Goal: Task Accomplishment & Management: Use online tool/utility

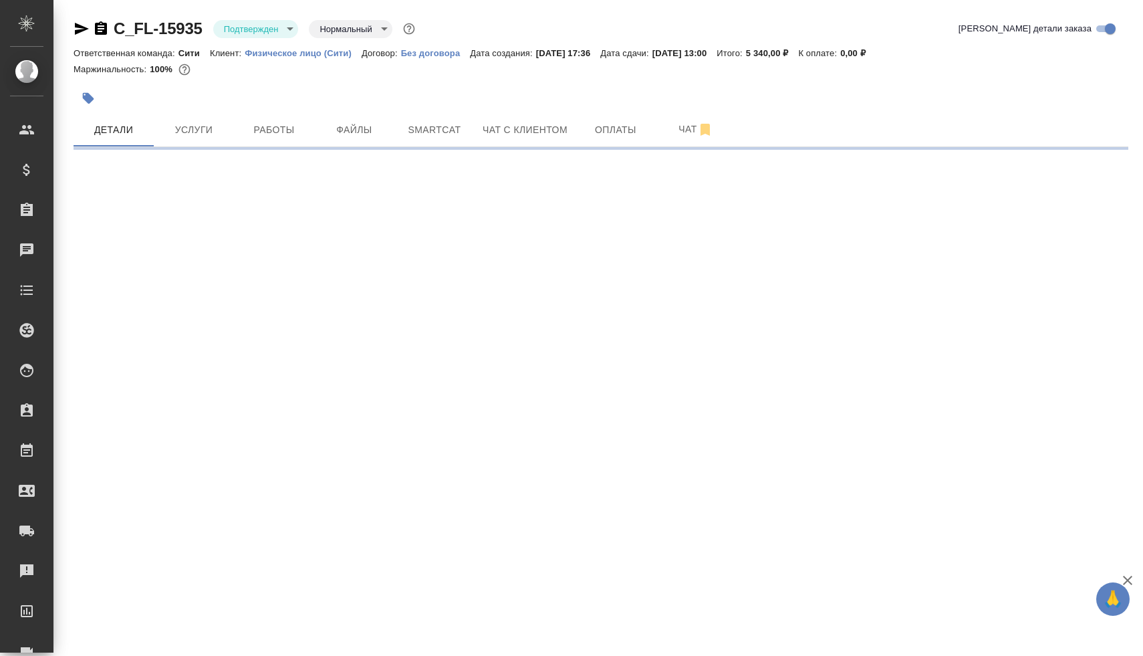
select select "RU"
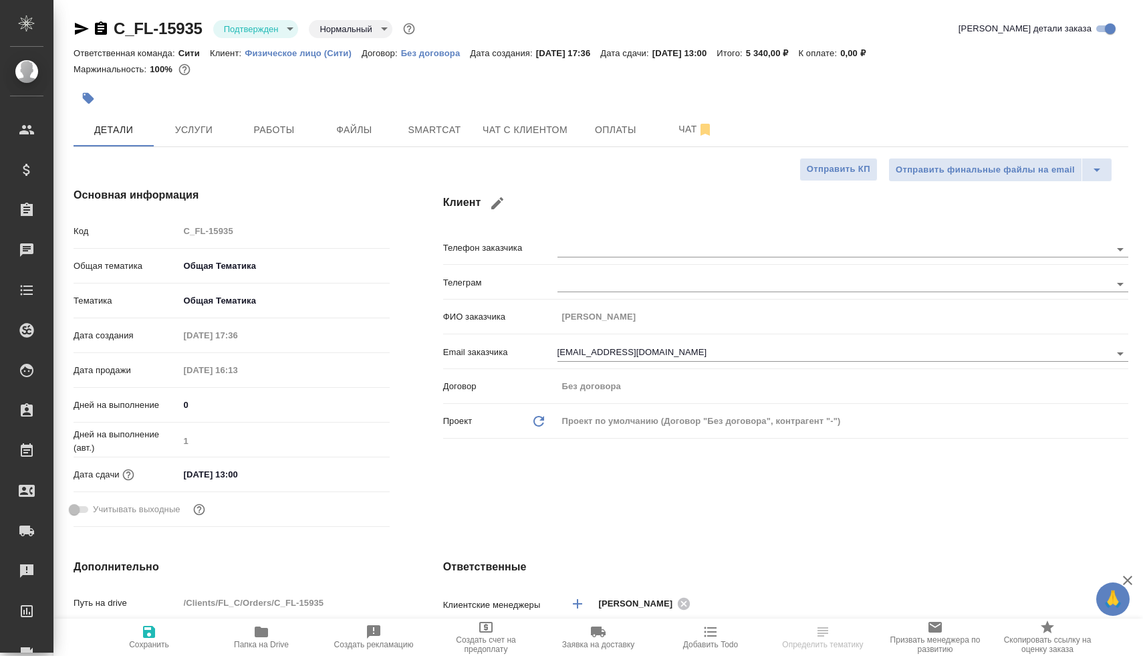
type textarea "x"
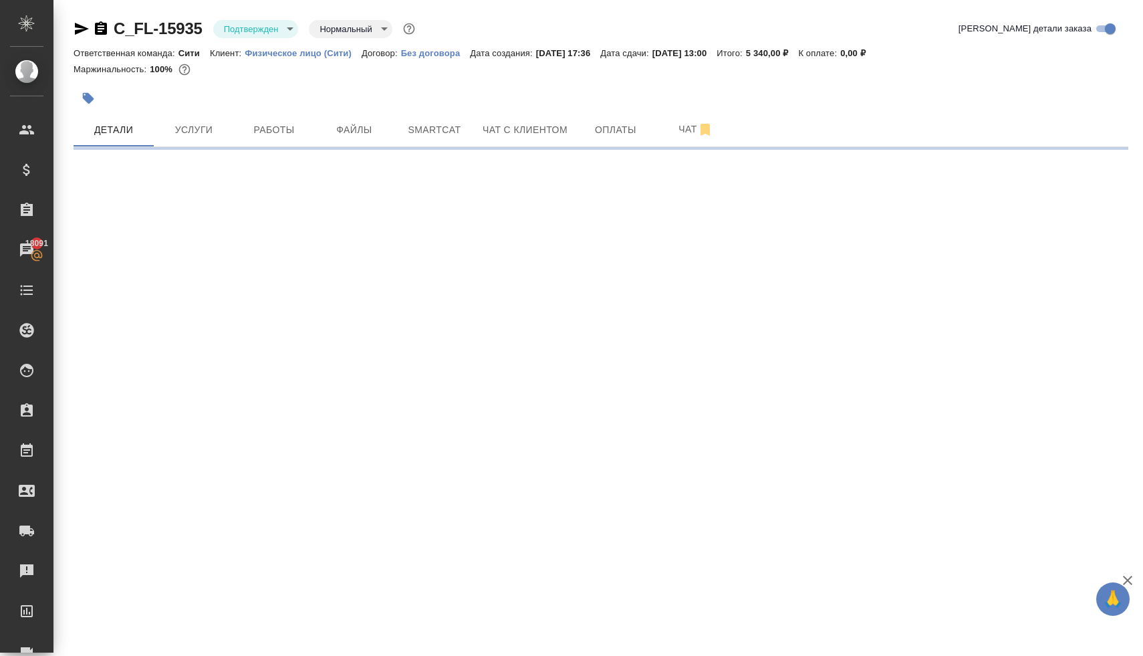
select select "RU"
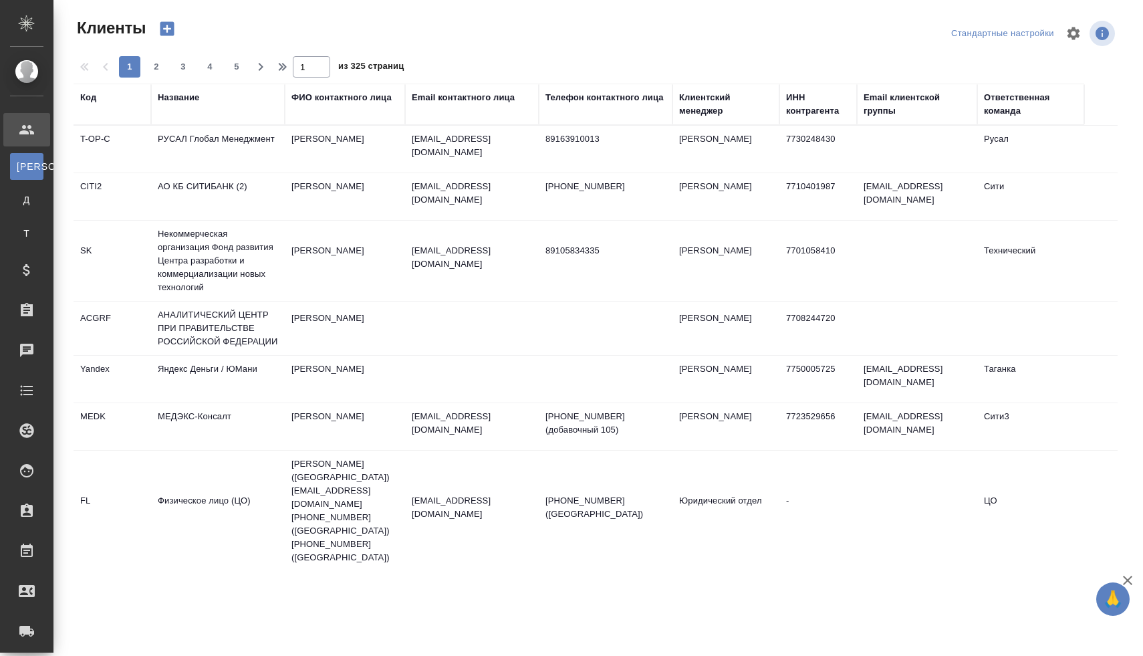
select select "RU"
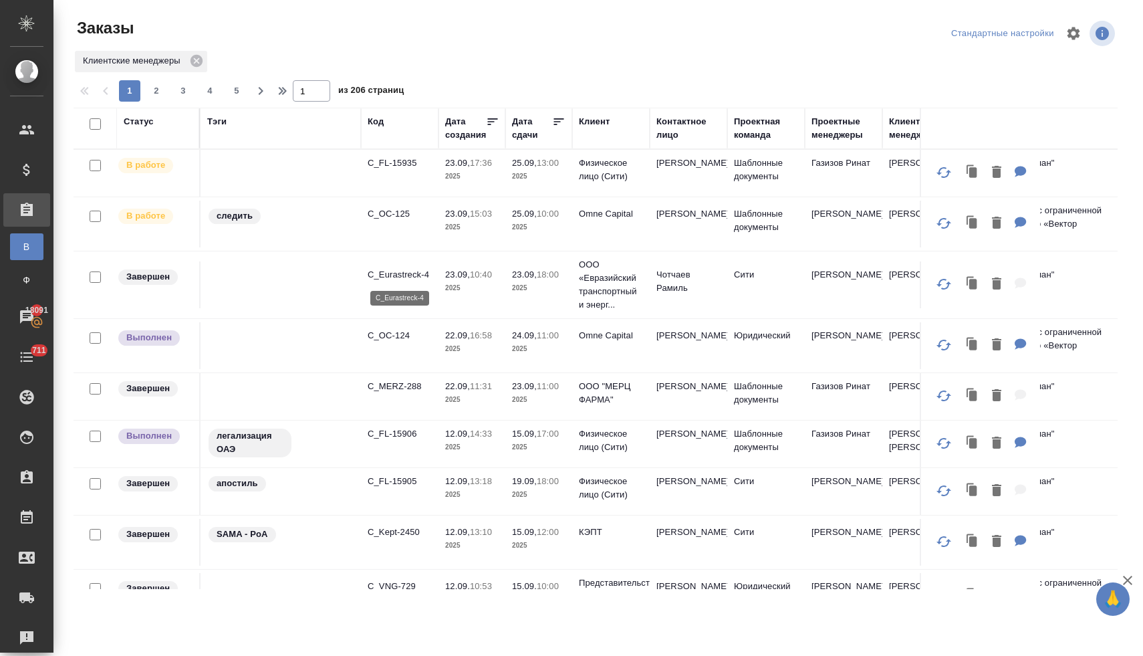
click at [399, 277] on p "C_Eurastreck-4" at bounding box center [400, 274] width 64 height 13
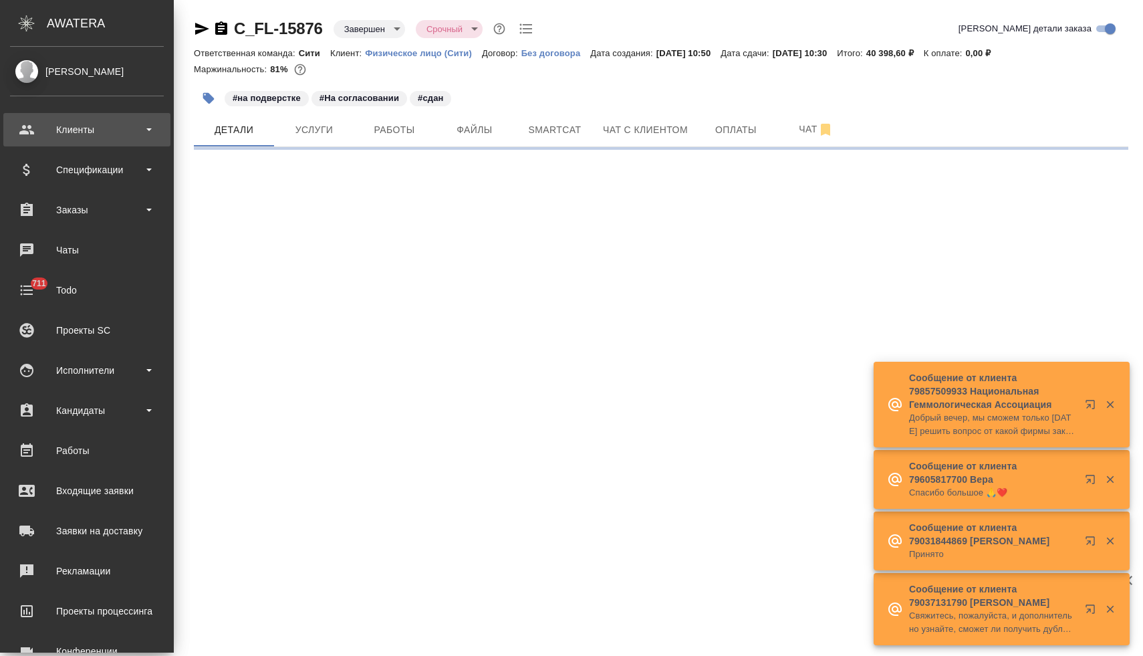
click at [74, 132] on div "Клиенты" at bounding box center [87, 130] width 154 height 20
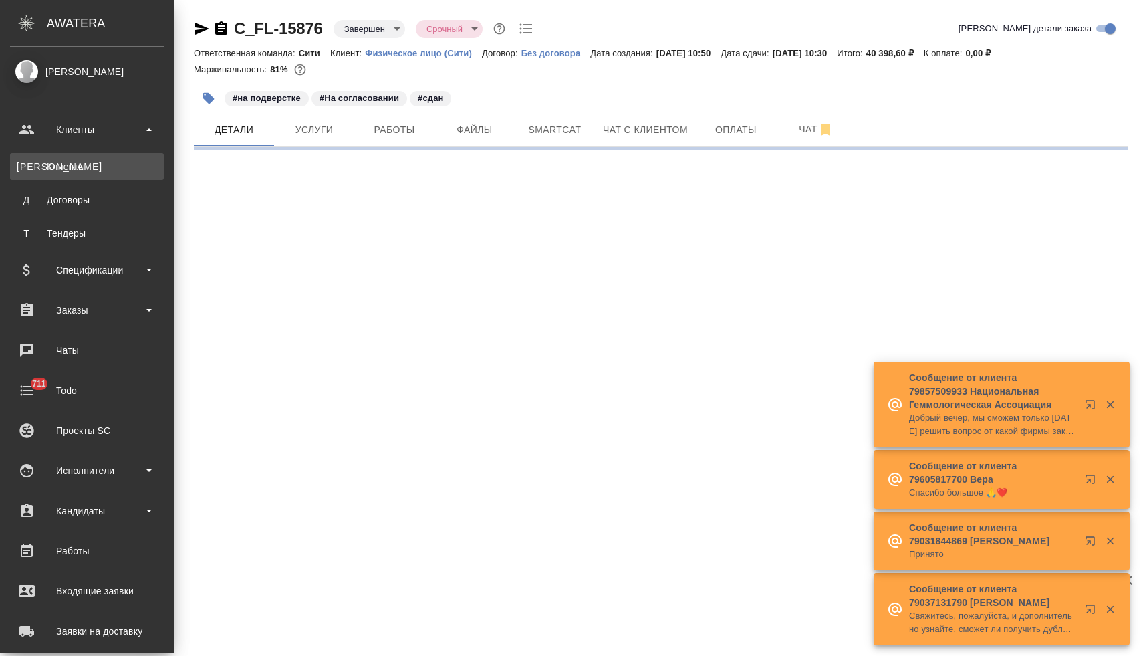
select select "RU"
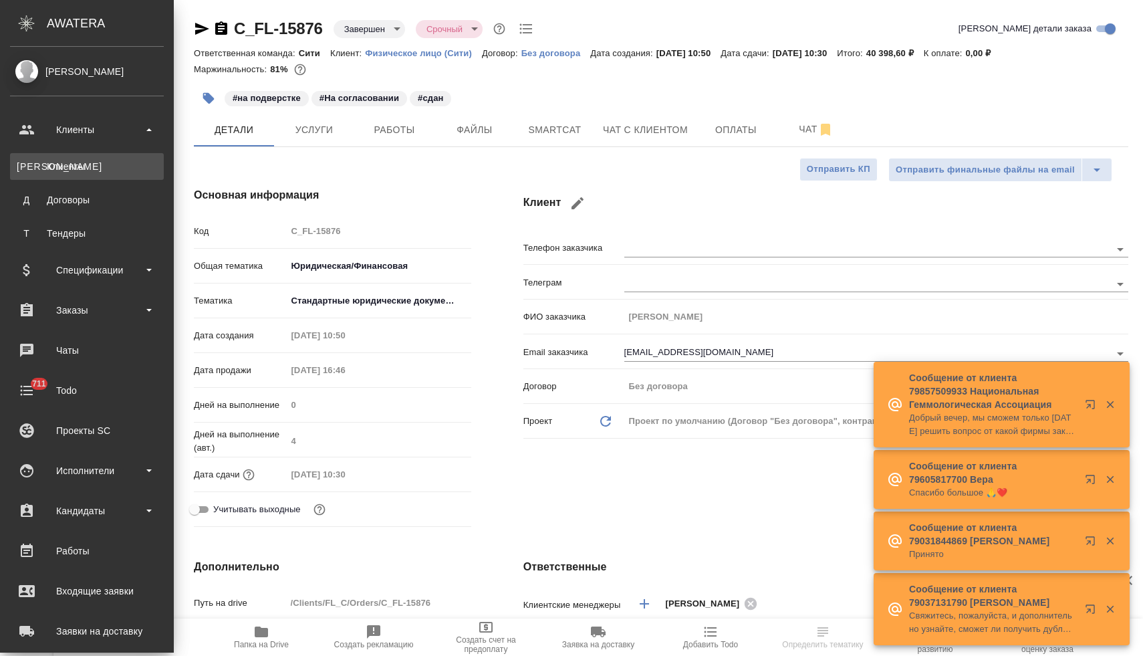
type textarea "x"
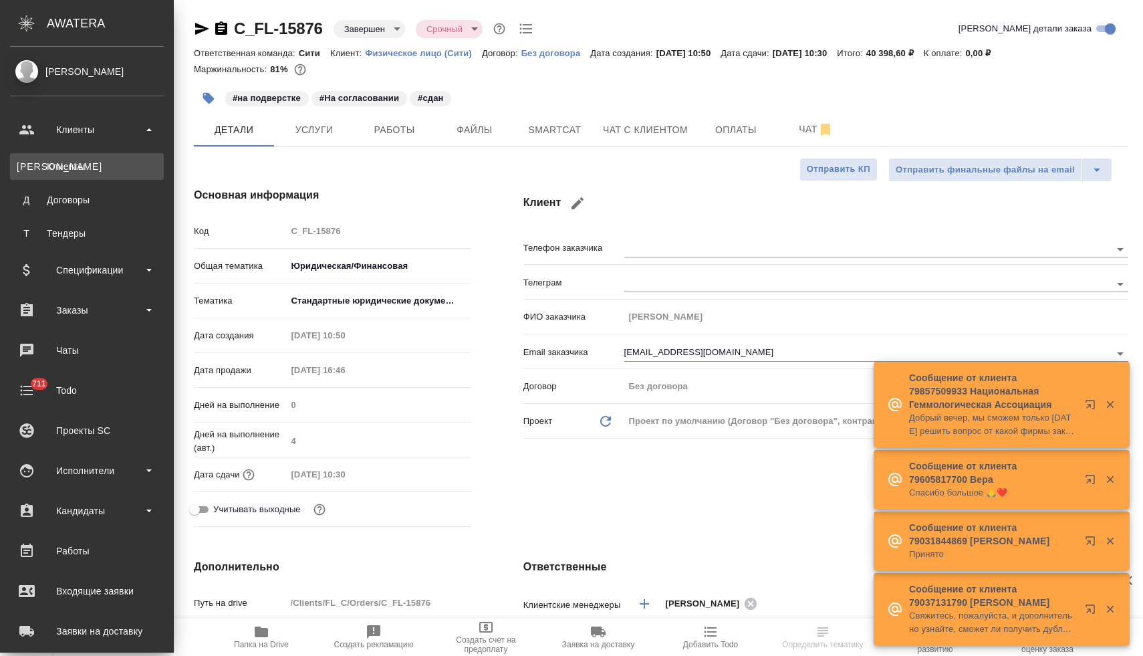
type textarea "x"
click at [78, 168] on div "Клиенты" at bounding box center [87, 166] width 140 height 13
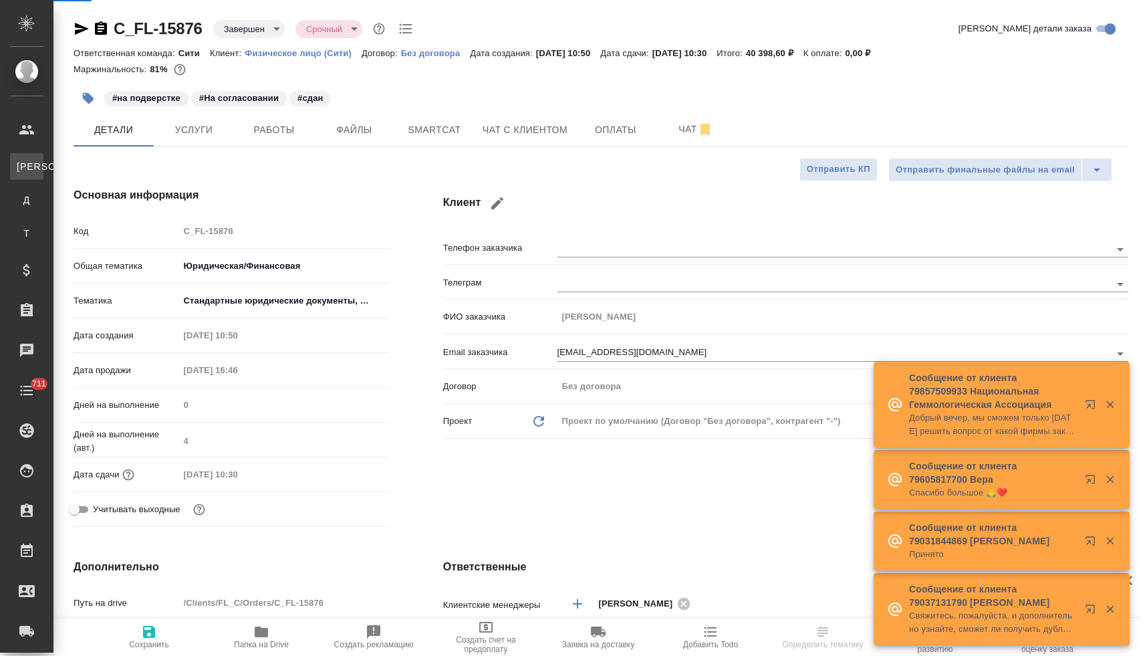
type textarea "x"
select select "RU"
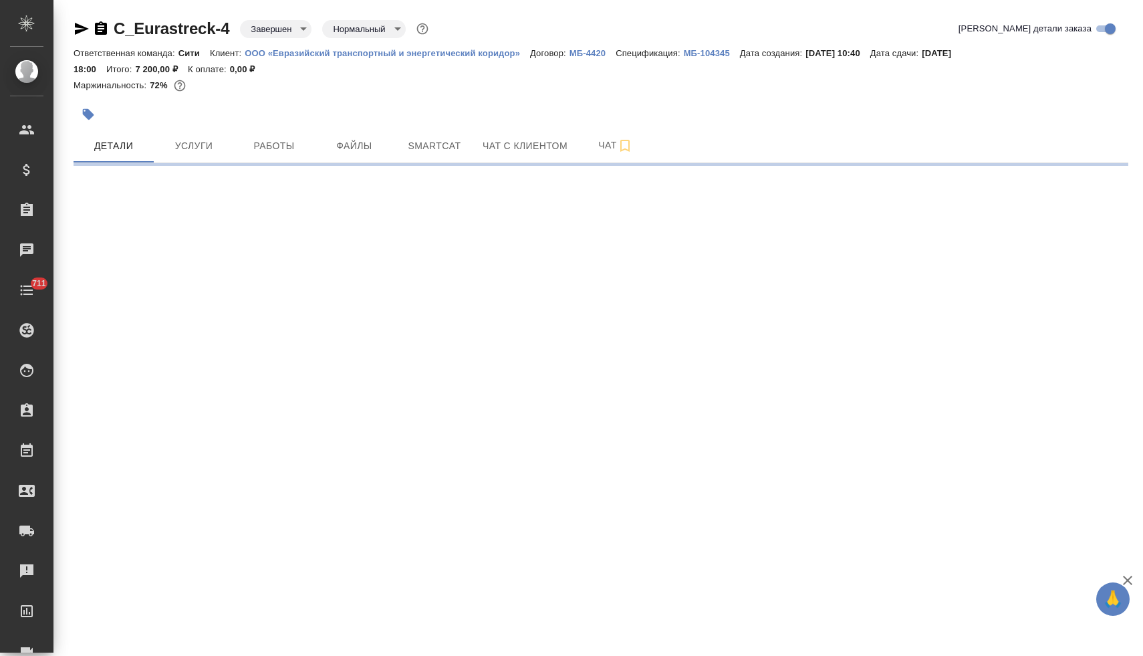
select select "RU"
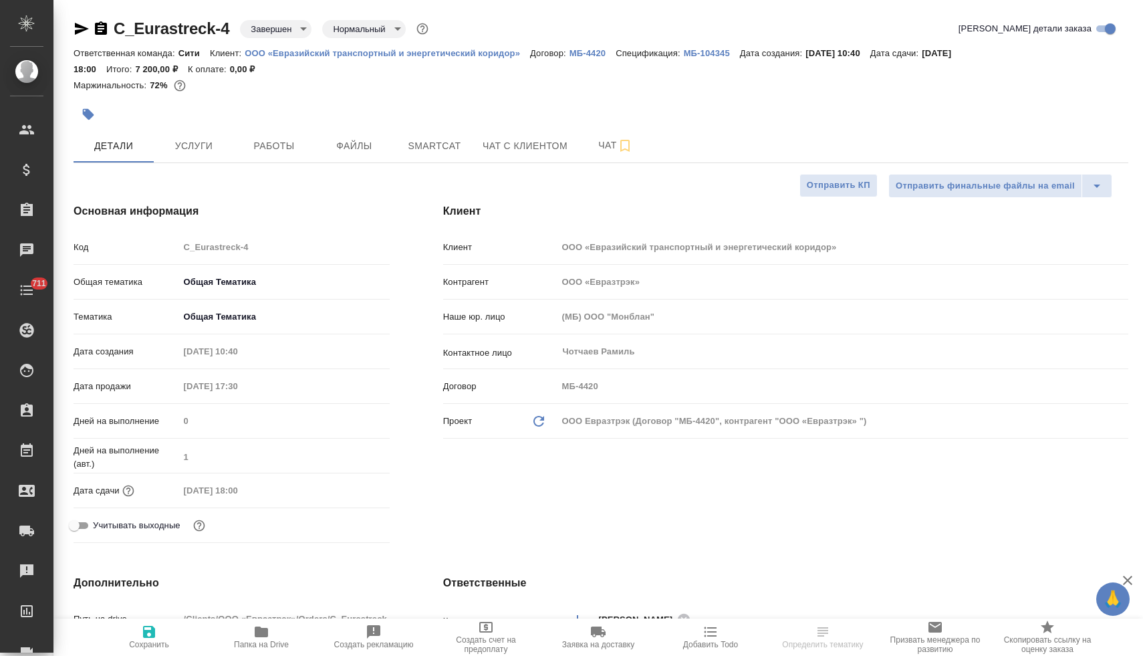
type textarea "x"
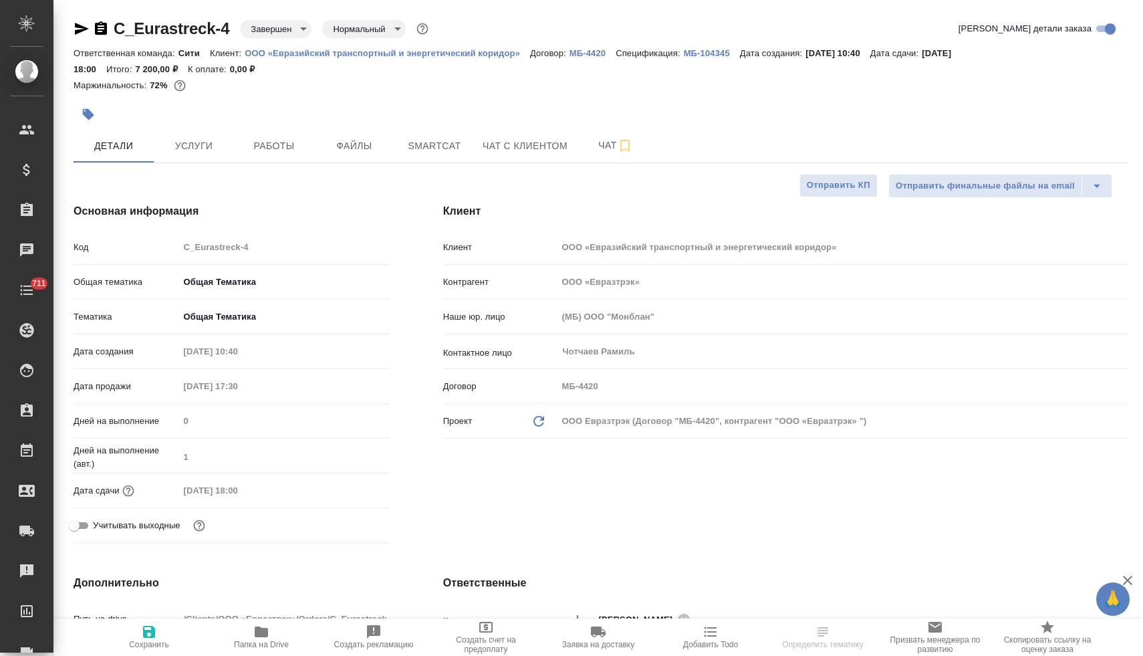
type textarea "x"
click at [450, 51] on p "ООО «Евразийский транспортный и энергетический коридор»" at bounding box center [387, 53] width 285 height 10
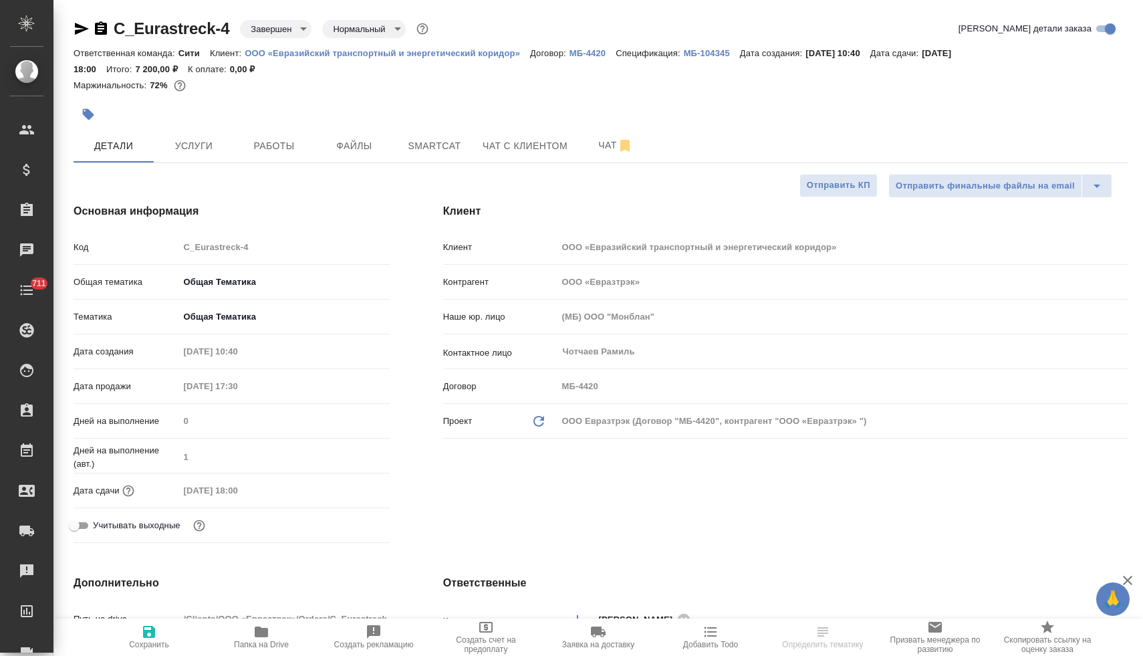
type textarea "x"
select select "RU"
type textarea "x"
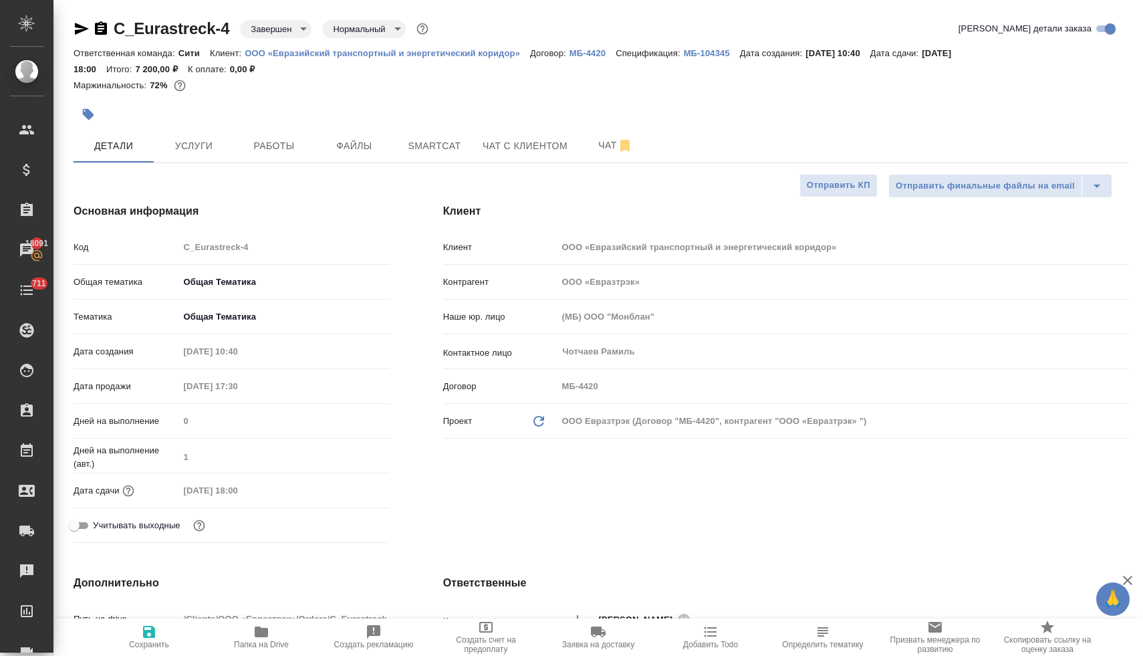
type textarea "x"
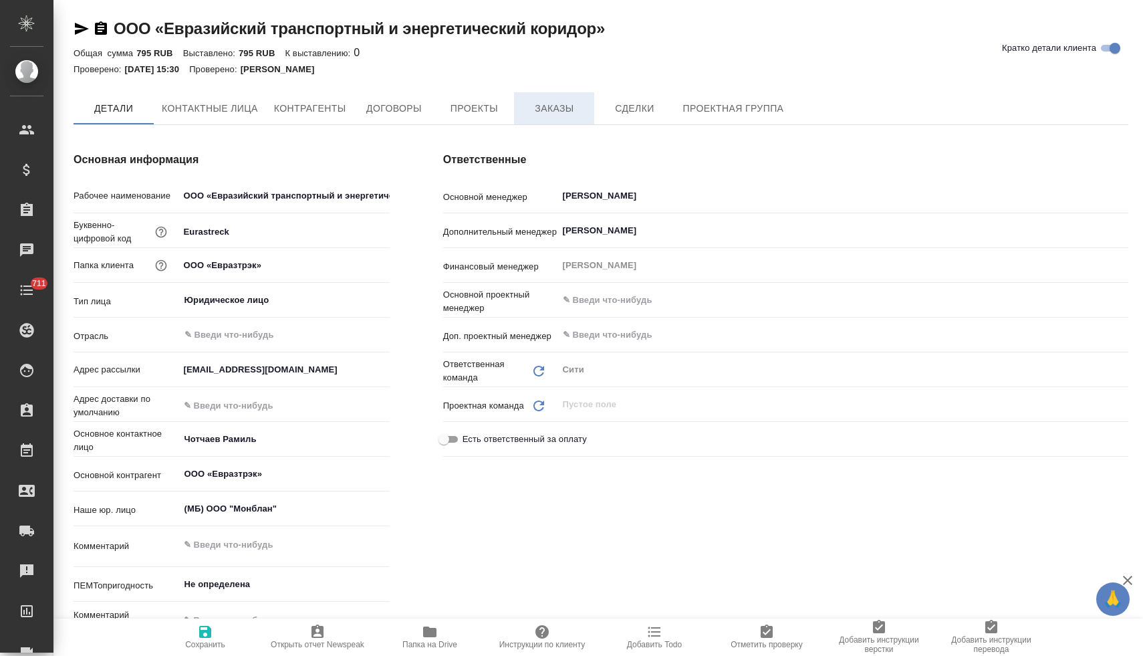
type textarea "x"
click at [570, 109] on span "Заказы" at bounding box center [554, 109] width 64 height 17
type textarea "x"
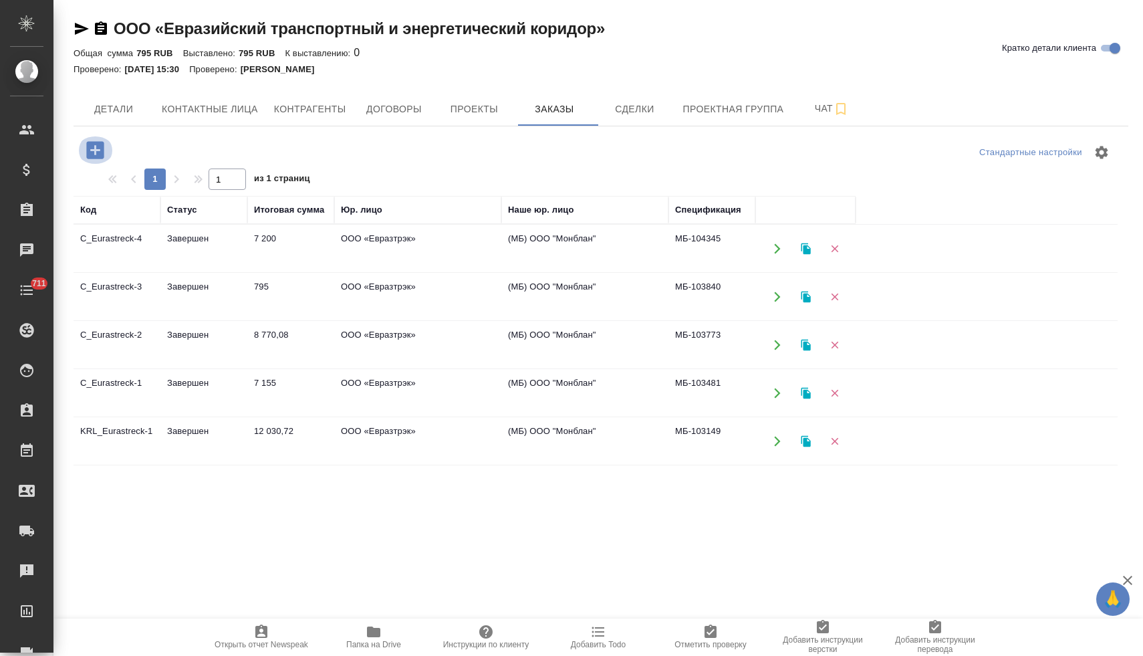
click at [99, 145] on icon "button" at bounding box center [94, 149] width 17 height 17
click at [96, 147] on icon "button" at bounding box center [95, 149] width 23 height 23
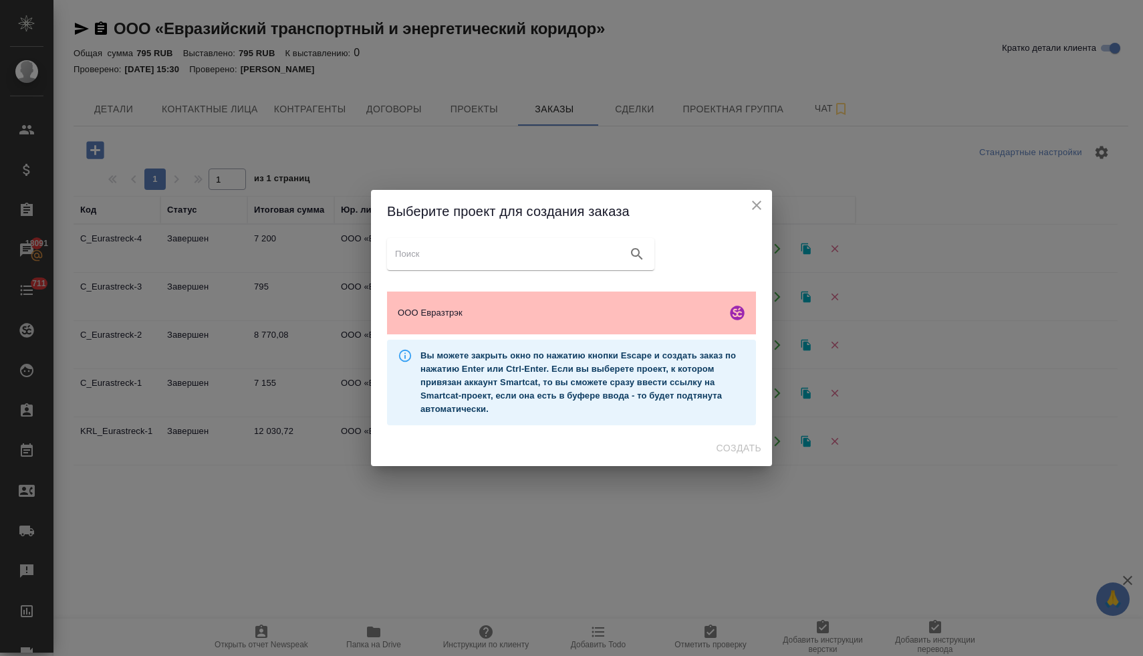
click at [423, 318] on span "ООО Евразтрэк" at bounding box center [560, 312] width 324 height 13
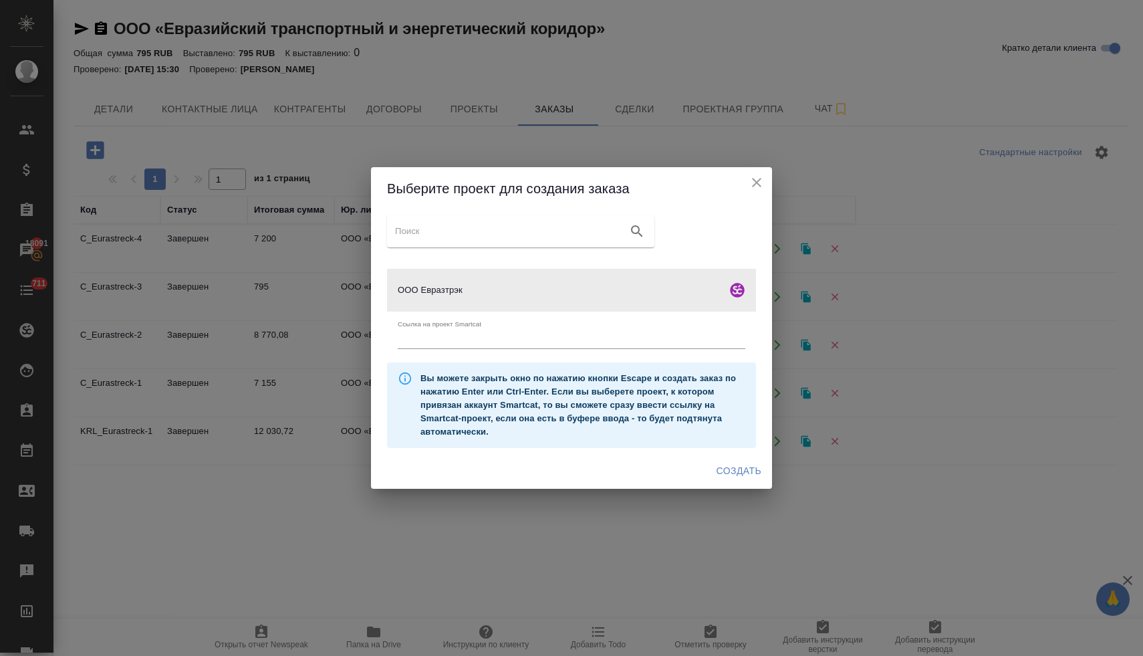
click at [747, 469] on span "Создать" at bounding box center [739, 471] width 45 height 17
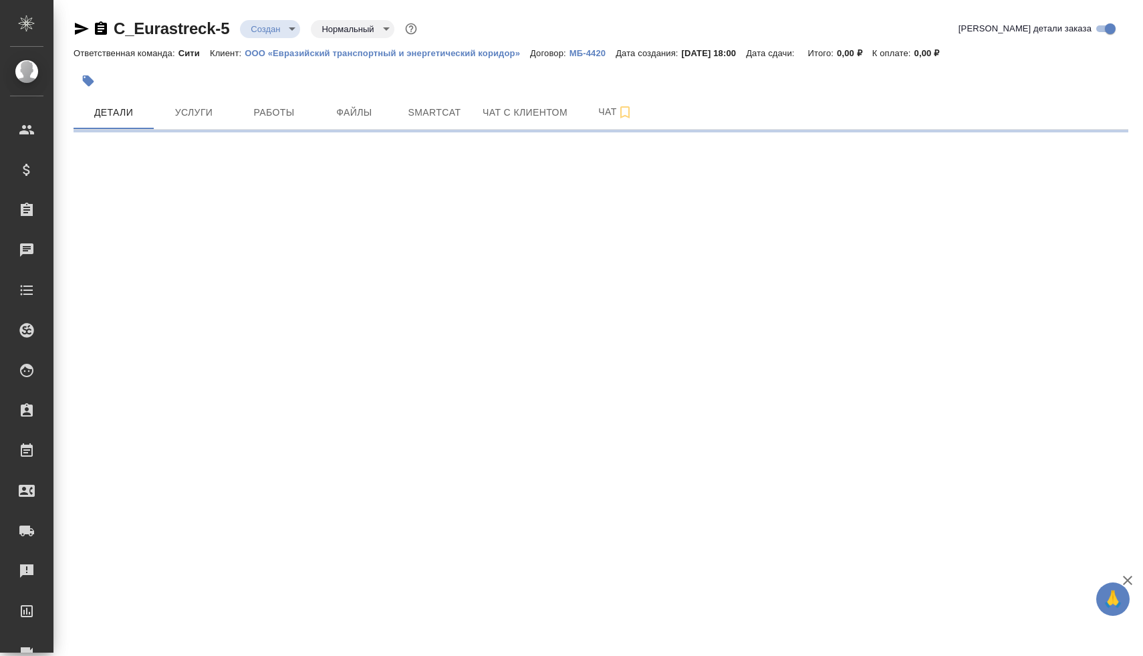
select select "RU"
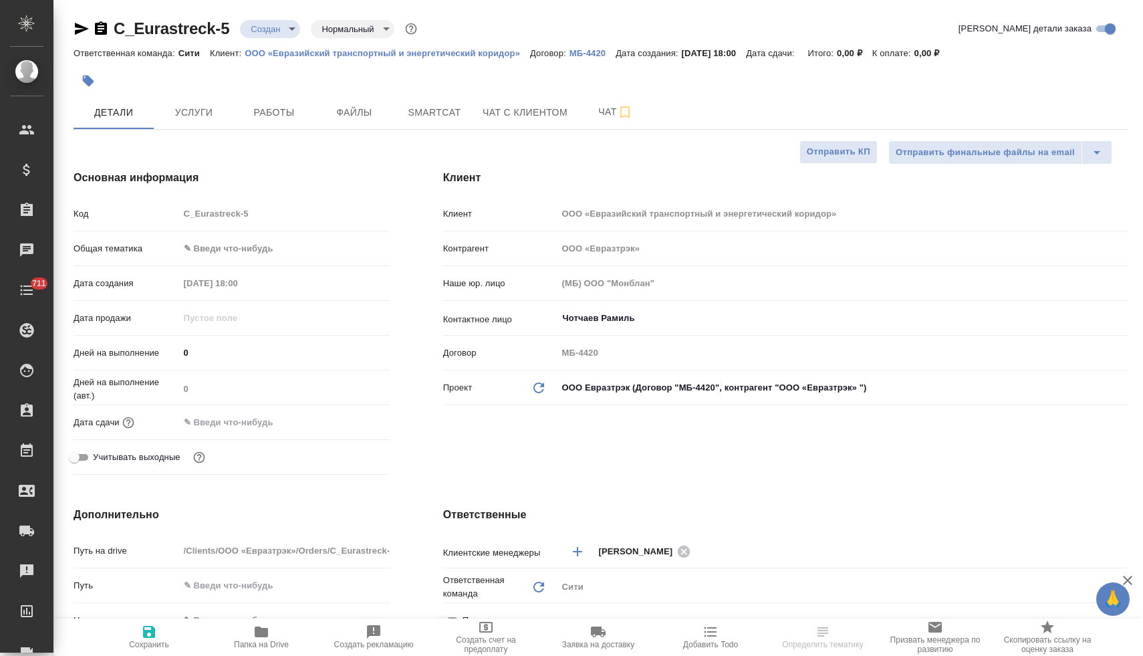
type textarea "x"
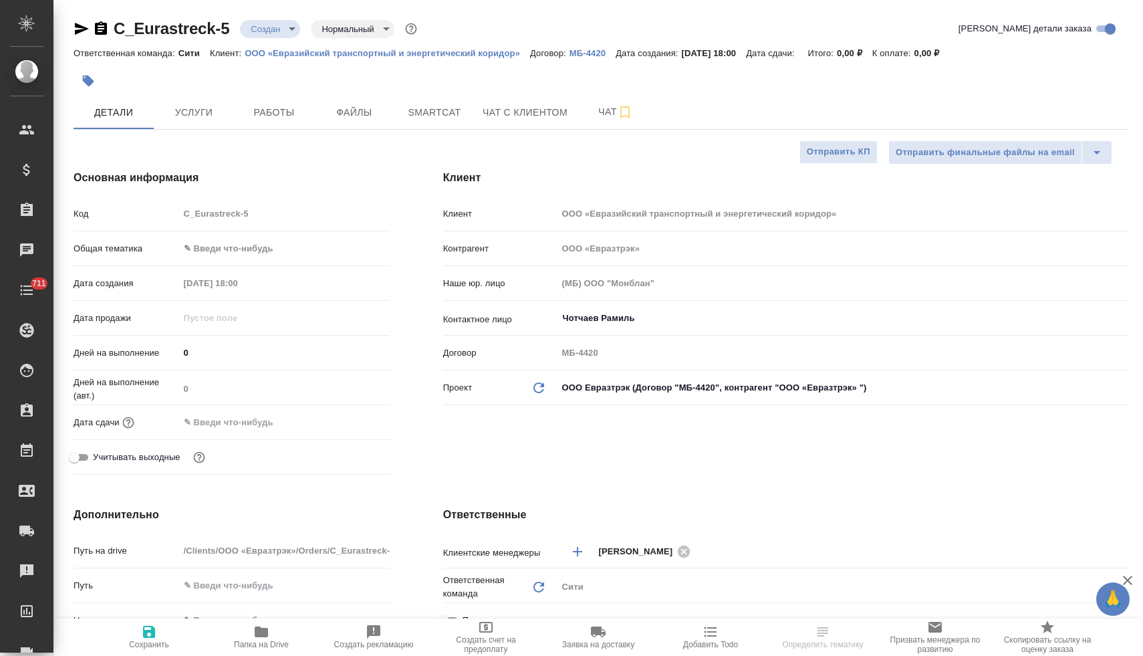
type textarea "x"
click at [253, 417] on input "text" at bounding box center [238, 421] width 117 height 19
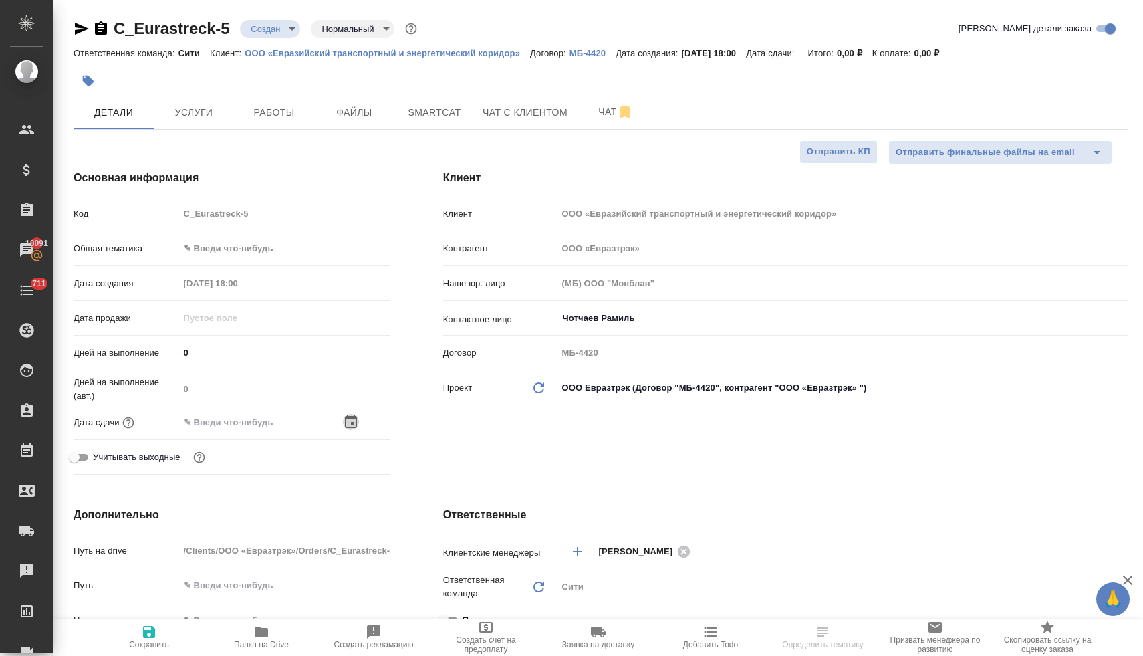
click at [343, 421] on icon "button" at bounding box center [351, 422] width 16 height 16
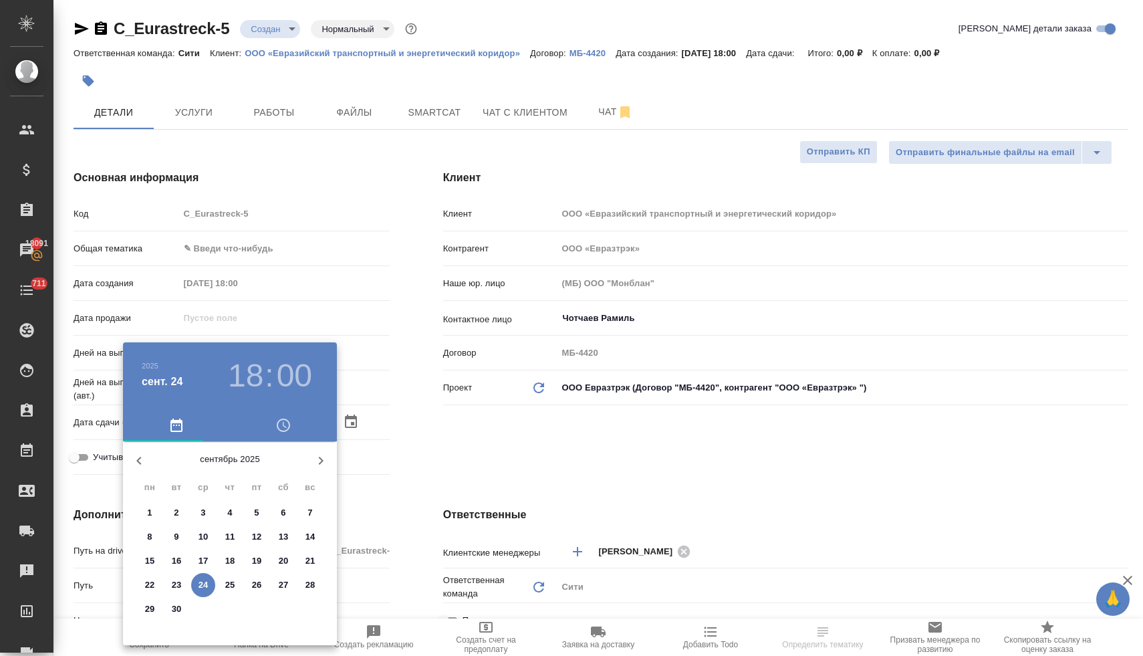
click at [234, 580] on p "25" at bounding box center [230, 584] width 10 height 13
type input "[DATE] 18:00"
type textarea "x"
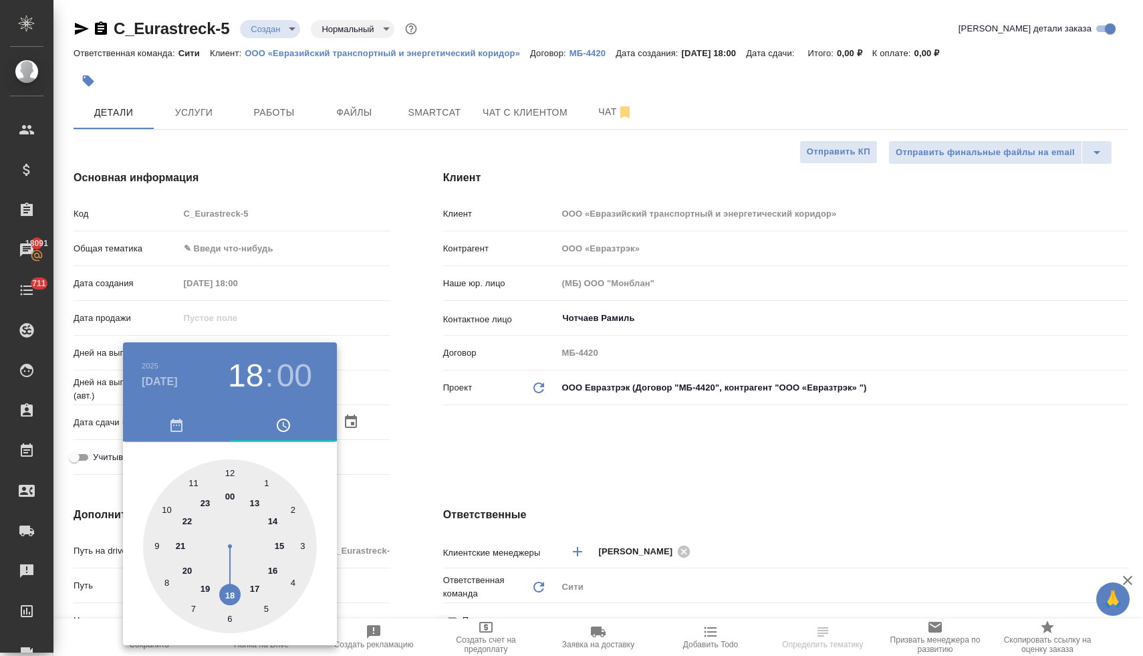
click at [437, 461] on div at bounding box center [571, 328] width 1143 height 656
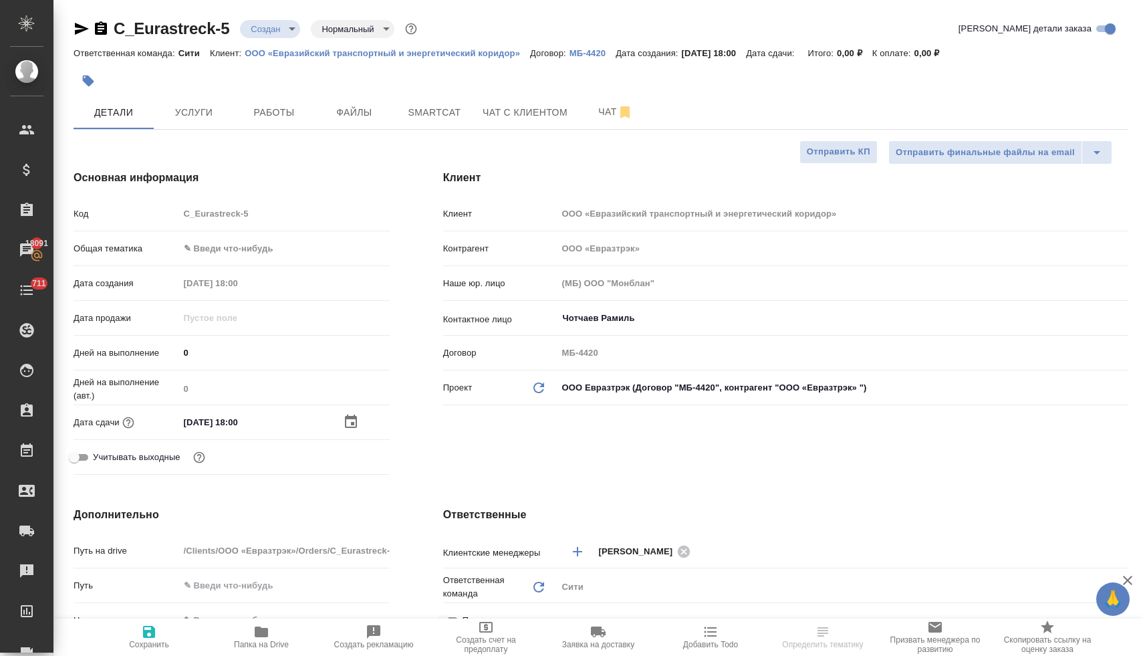
click at [156, 630] on icon "button" at bounding box center [149, 632] width 16 height 16
type textarea "x"
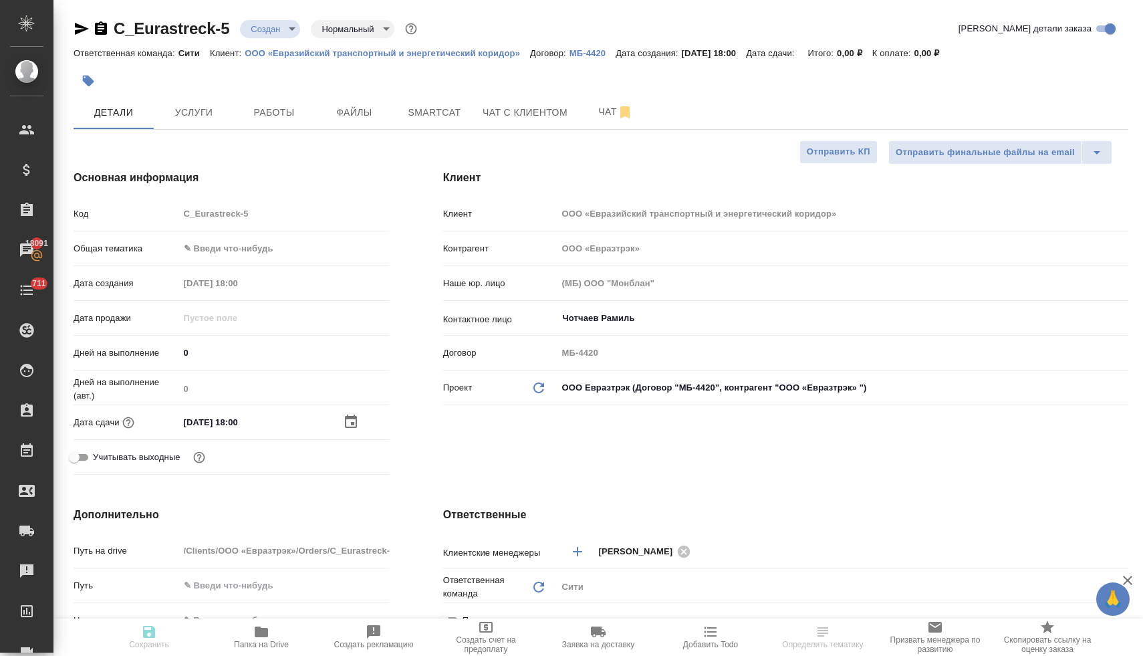
type textarea "x"
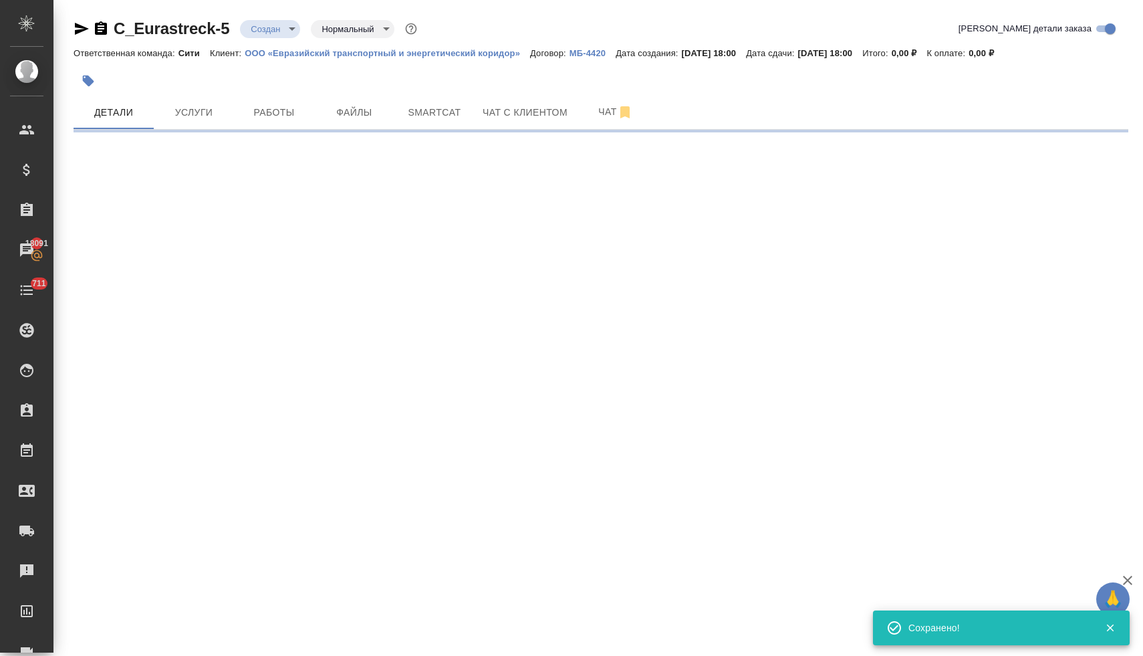
select select "RU"
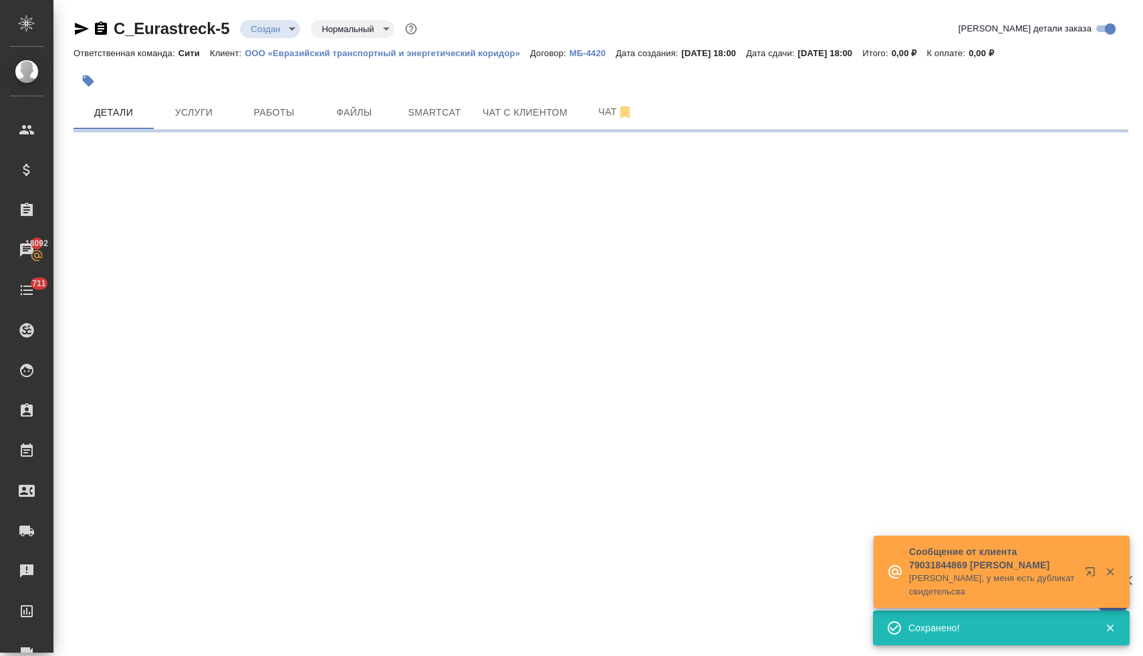
select select "RU"
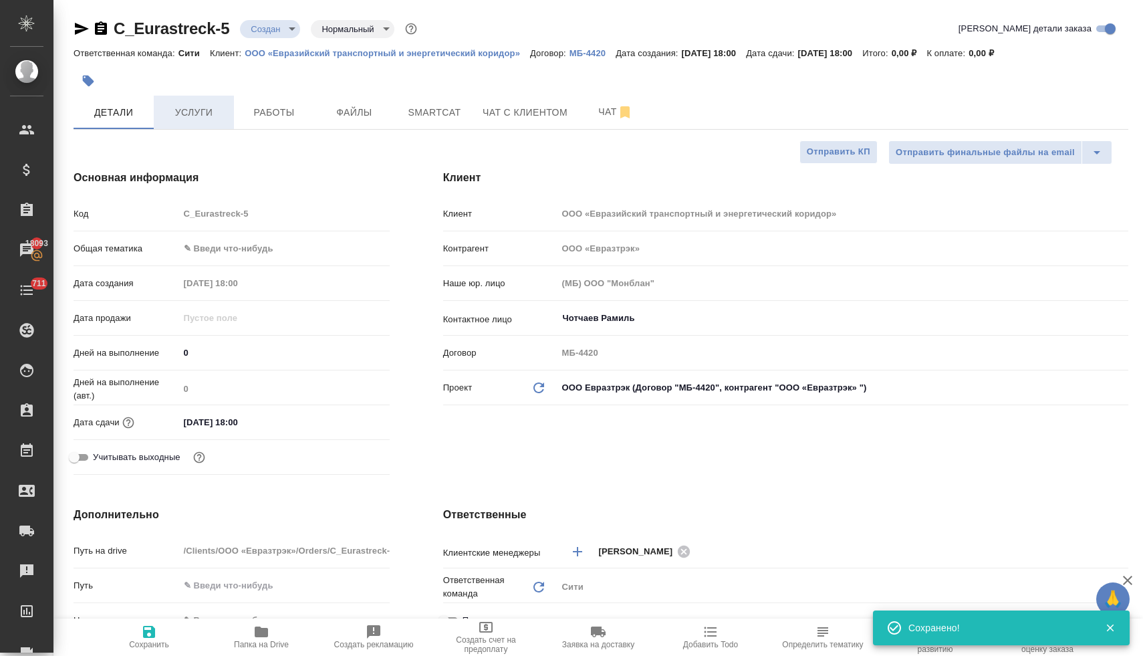
click at [180, 113] on span "Услуги" at bounding box center [194, 112] width 64 height 17
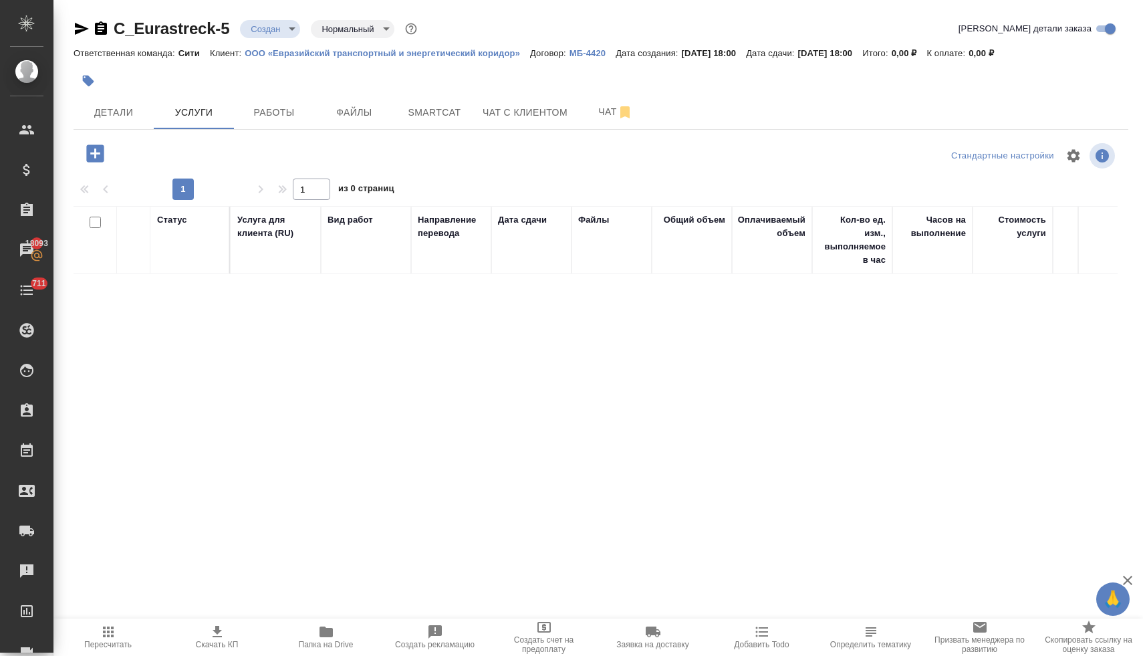
click at [97, 152] on icon "button" at bounding box center [95, 153] width 23 height 23
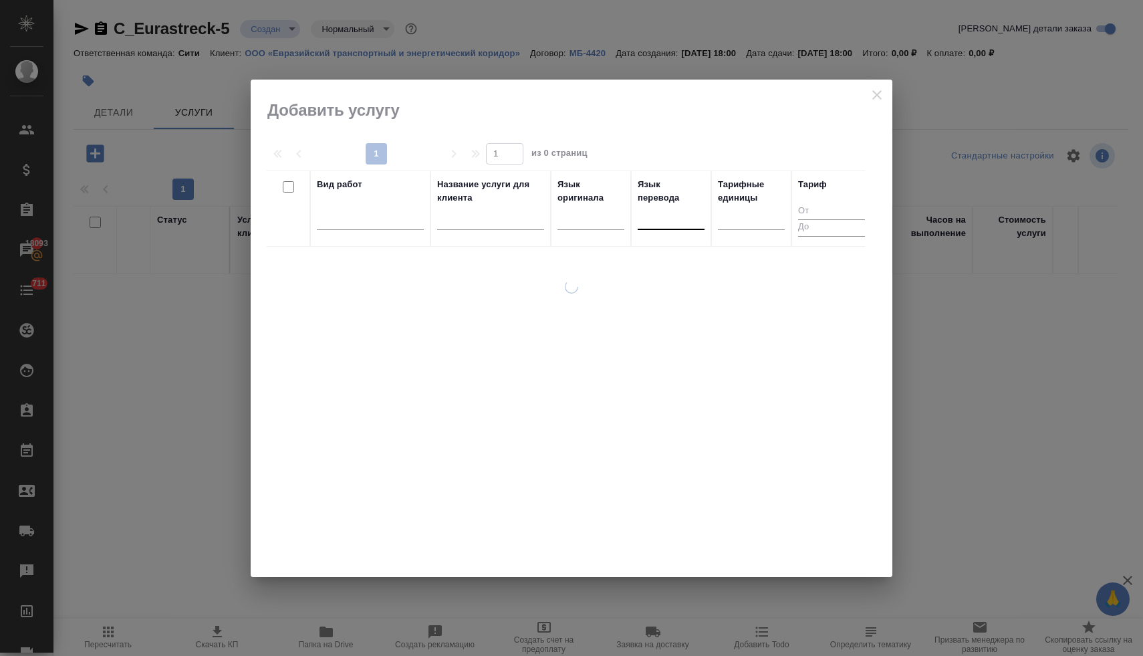
click at [649, 221] on div at bounding box center [671, 216] width 67 height 19
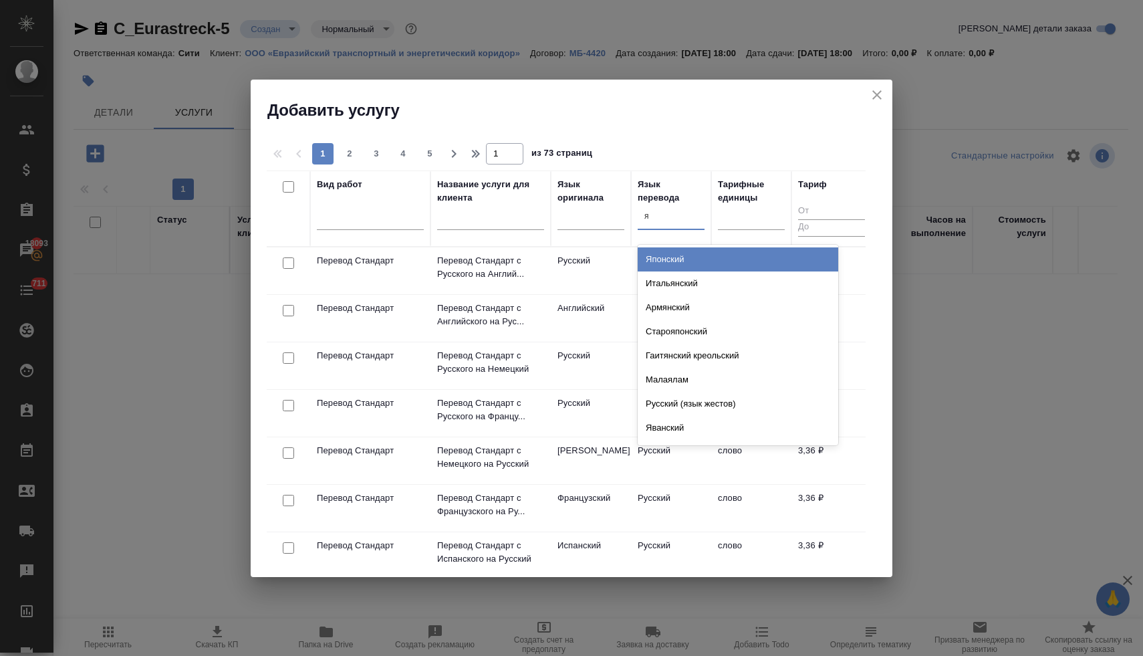
type input "яп"
click at [645, 259] on div "Японский" at bounding box center [738, 259] width 201 height 24
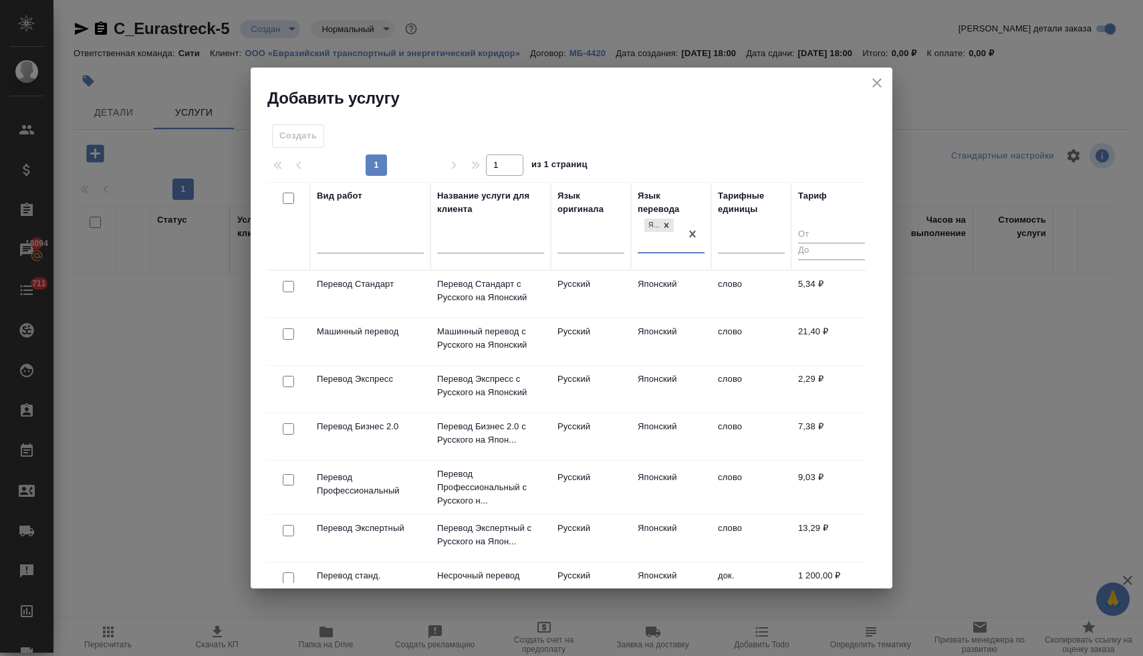
click at [289, 483] on input "checkbox" at bounding box center [288, 479] width 11 height 11
checkbox input "true"
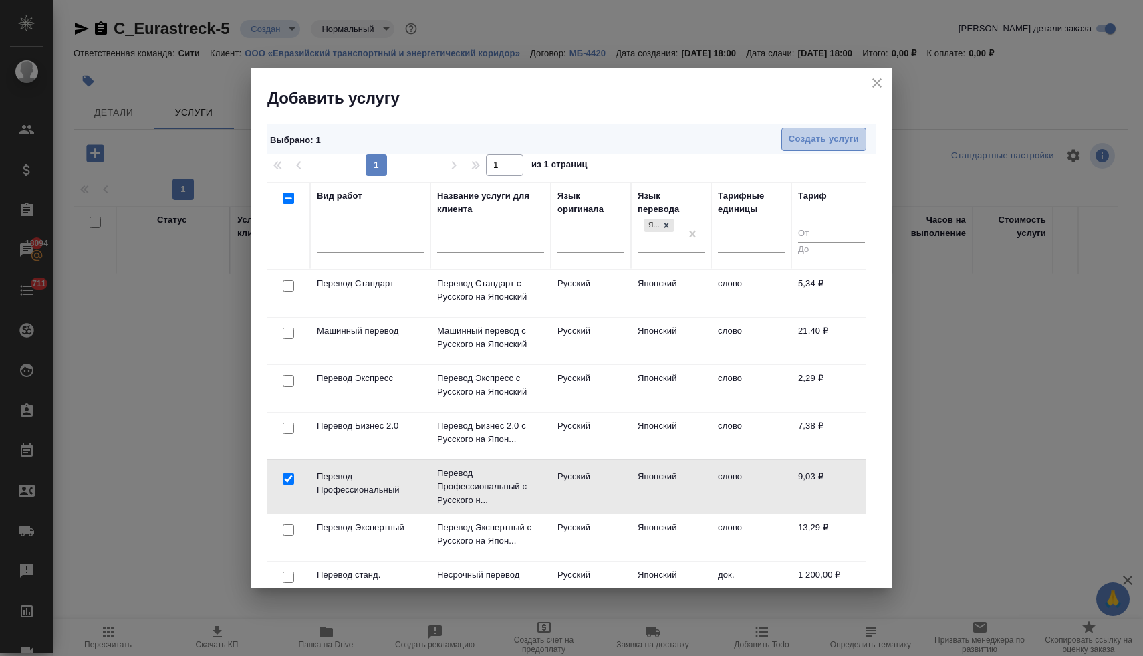
click at [806, 140] on span "Создать услуги" at bounding box center [824, 139] width 70 height 15
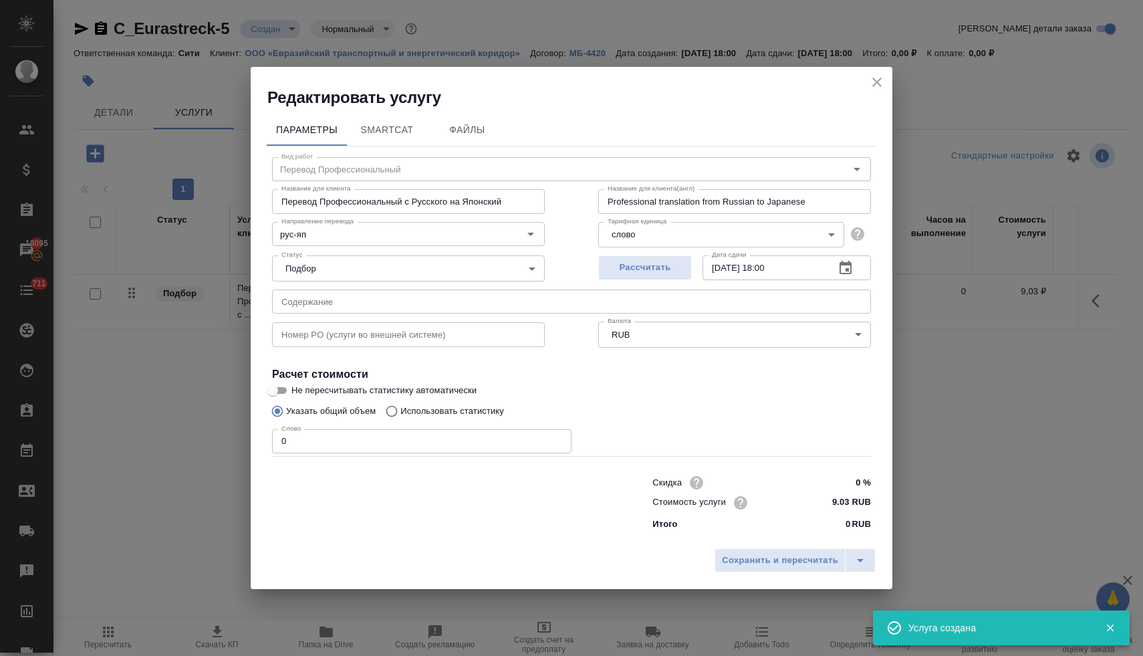
click at [495, 305] on input "text" at bounding box center [571, 301] width 599 height 24
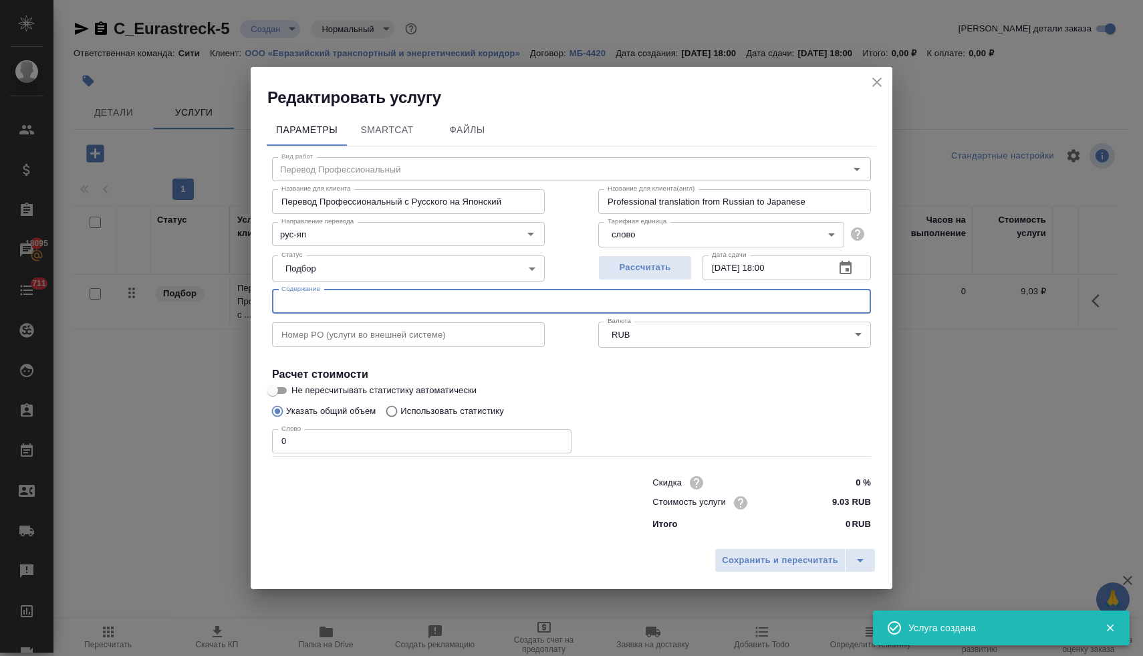
paste input "Автобиография_Атабиев_АХ_ [DATE]"
type input "Автобиография_Атабиев_АХ_ [DATE]"
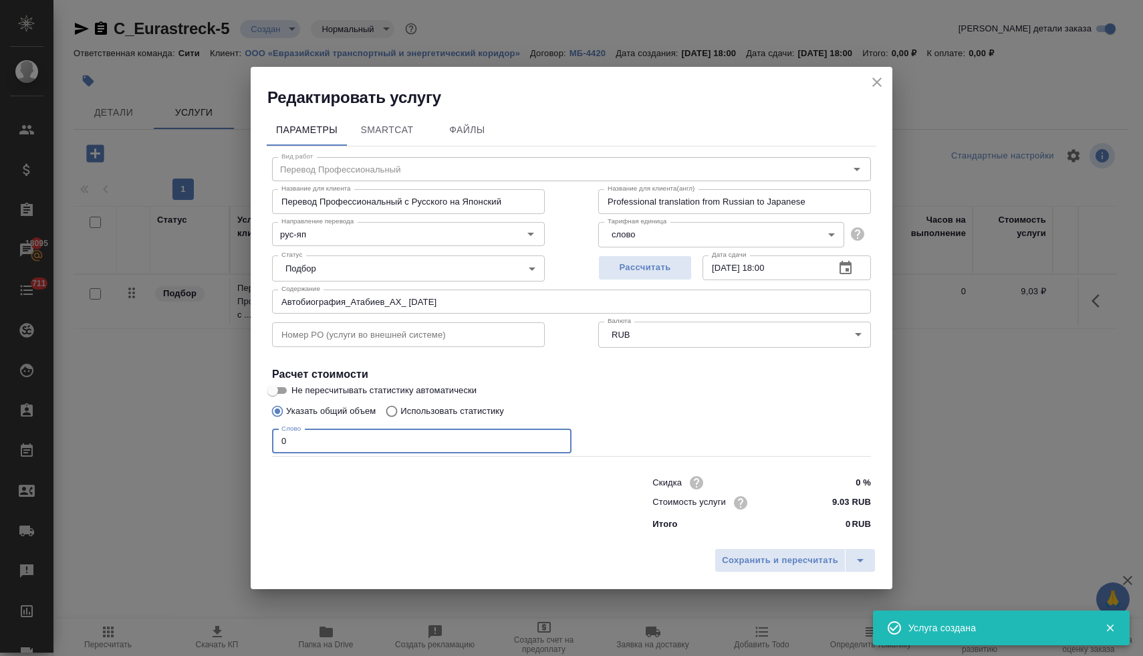
click at [350, 443] on input "0" at bounding box center [421, 441] width 299 height 24
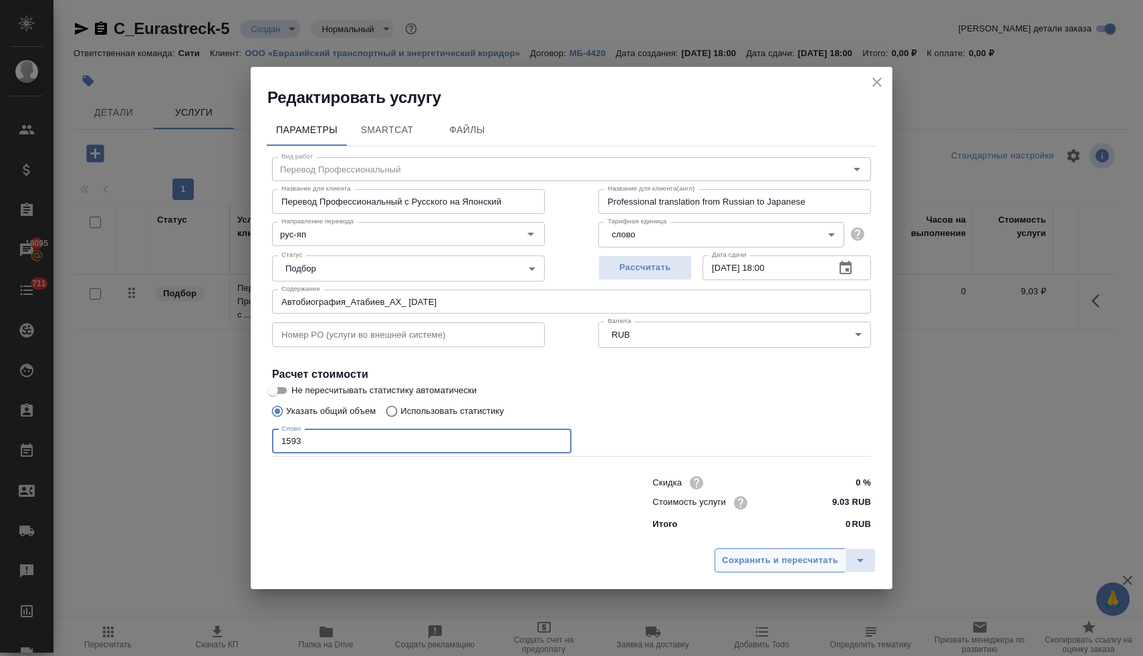
type input "1593"
click at [802, 564] on span "Сохранить и пересчитать" at bounding box center [780, 560] width 116 height 15
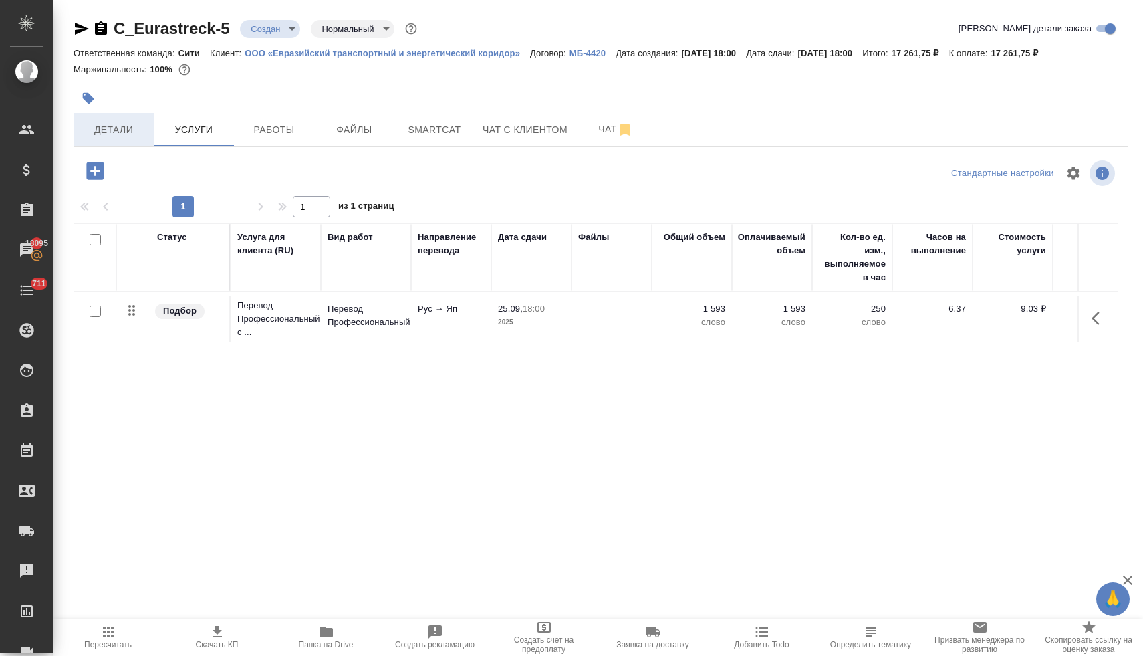
click at [111, 136] on span "Детали" at bounding box center [114, 130] width 64 height 17
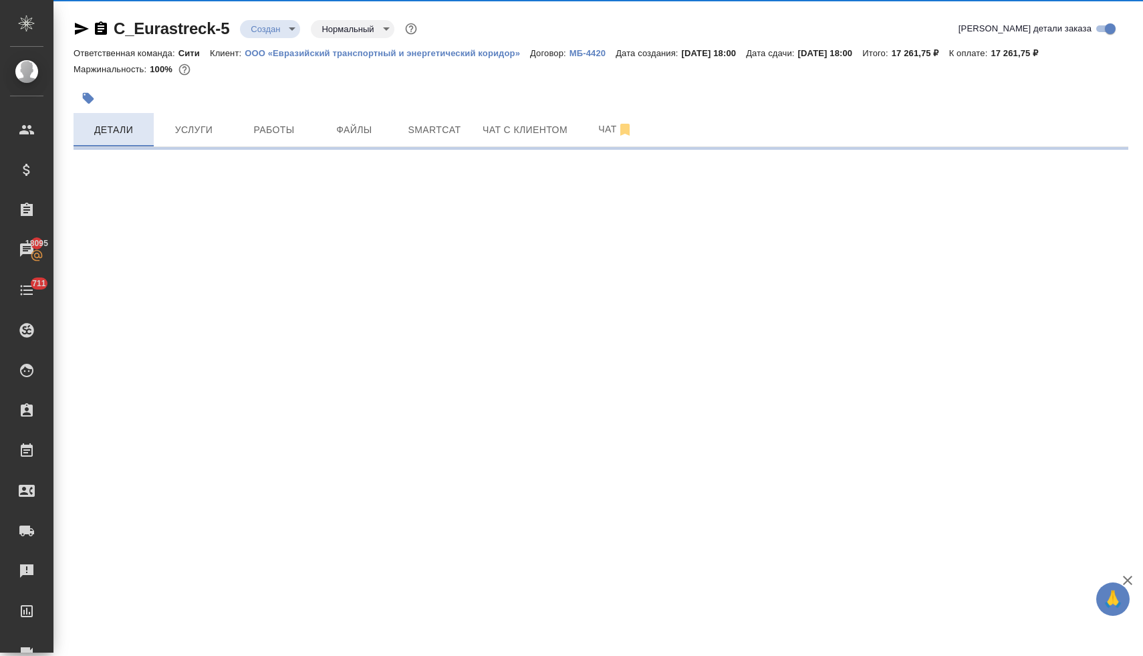
select select "RU"
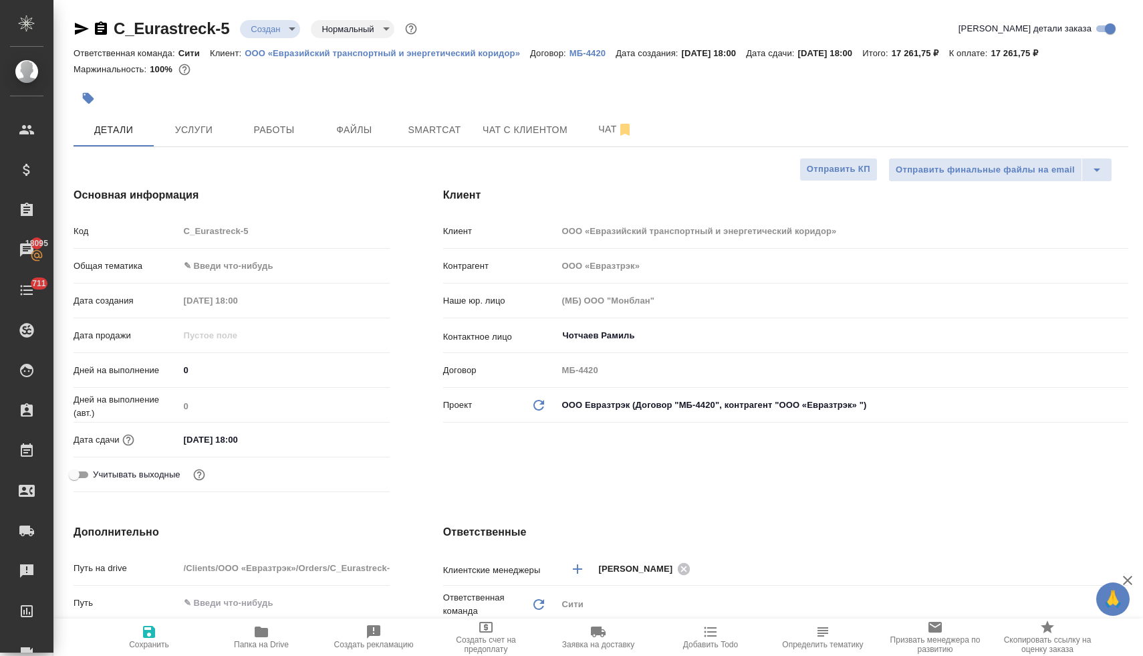
type textarea "x"
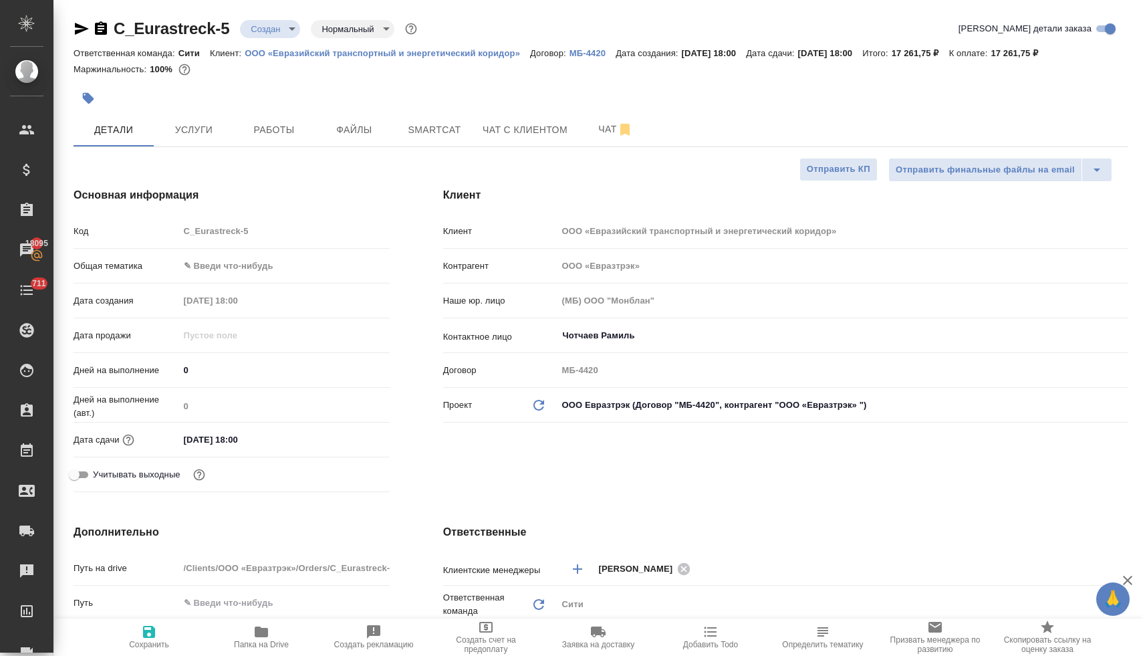
type textarea "x"
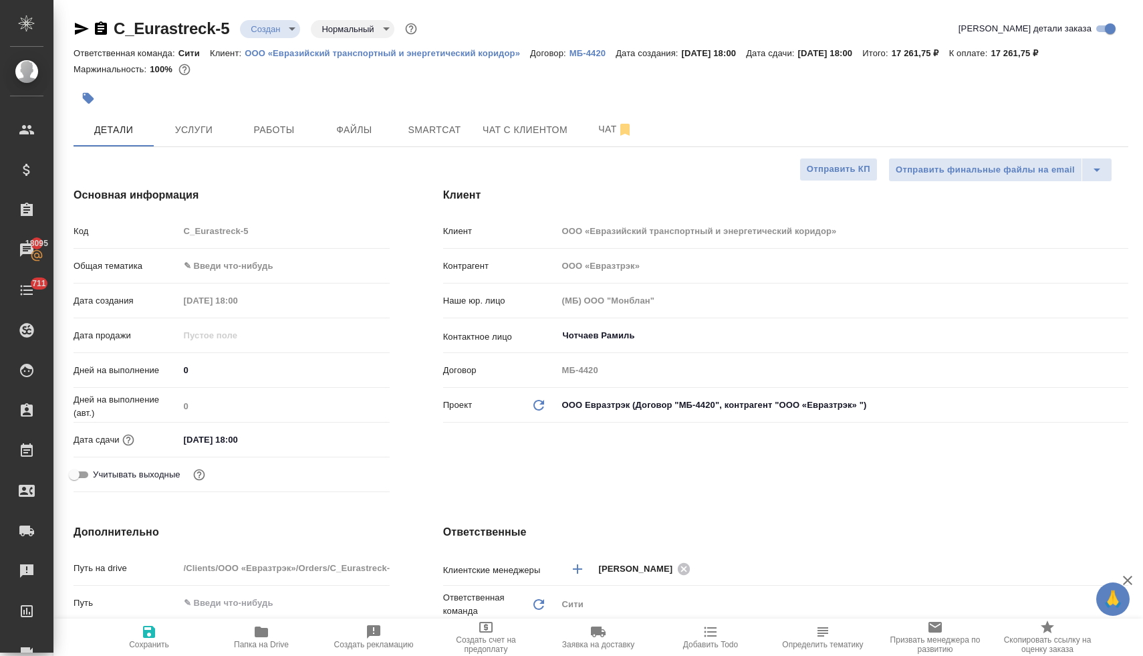
type textarea "x"
click at [162, 129] on span "Услуги" at bounding box center [194, 130] width 64 height 17
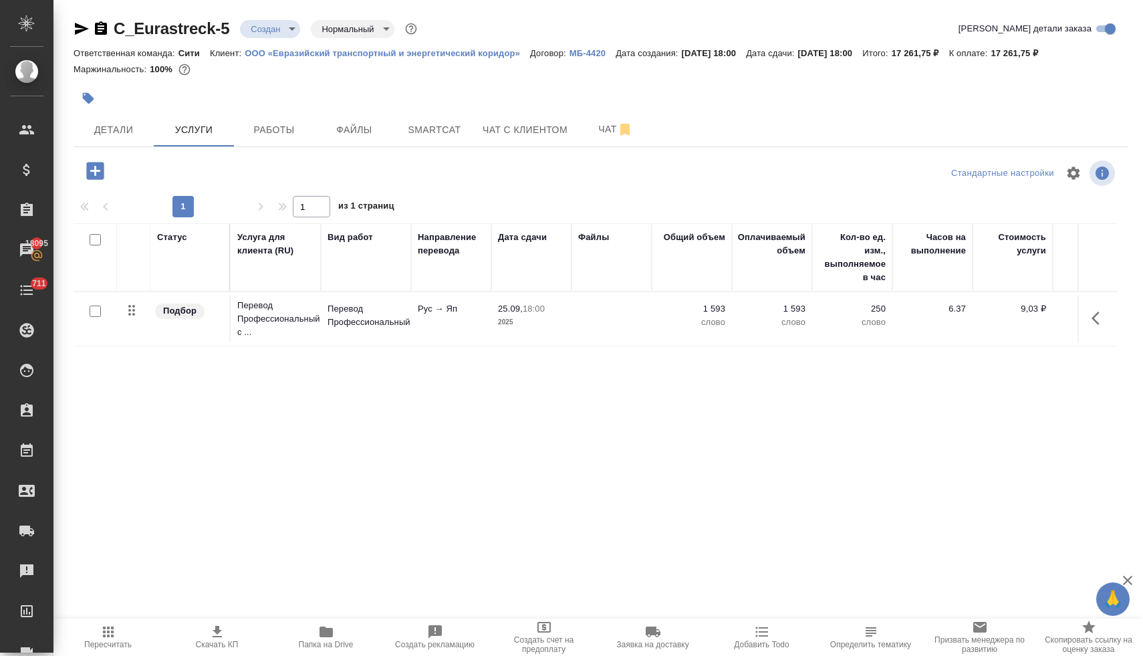
click at [705, 309] on p "1 593" at bounding box center [691, 308] width 67 height 13
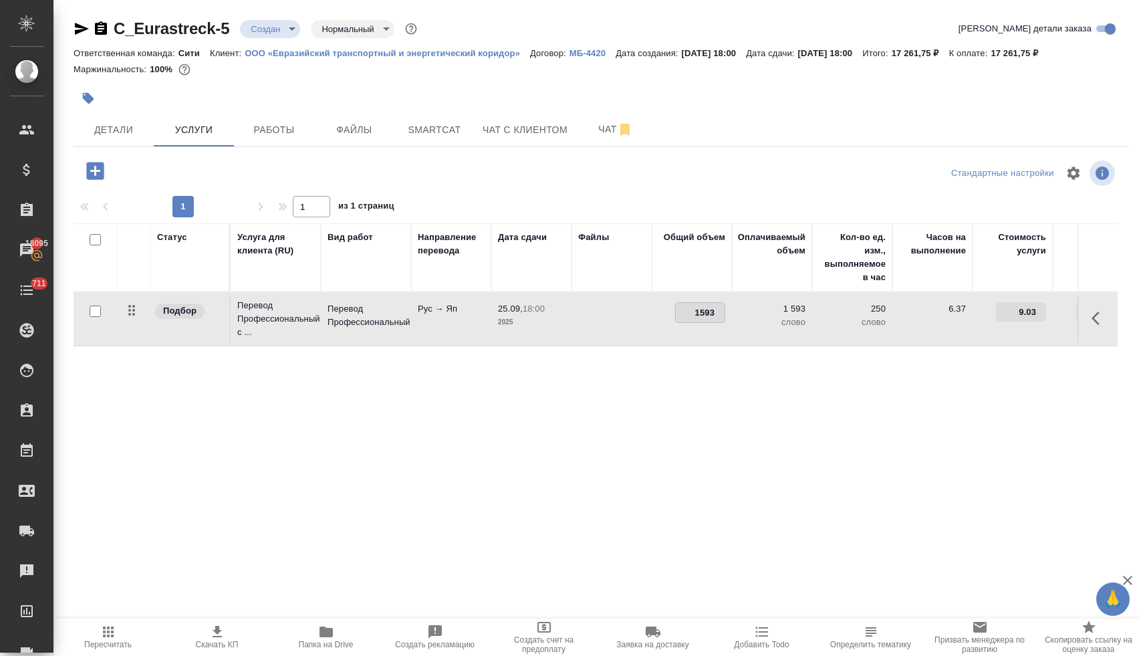
drag, startPoint x: 683, startPoint y: 312, endPoint x: 801, endPoint y: 314, distance: 118.4
click at [801, 314] on tr "Подбор Перевод Профессиональный с ... Перевод Профессиональный Рус → Яп 25.09, …" at bounding box center [704, 319] width 1260 height 54
type input "1606"
click at [785, 435] on div "Статус Услуга для клиента (RU) Вид работ Направление перевода Дата сдачи Файлы …" at bounding box center [596, 366] width 1044 height 287
click at [205, 168] on span "Сохранить и пересчитать" at bounding box center [190, 169] width 116 height 15
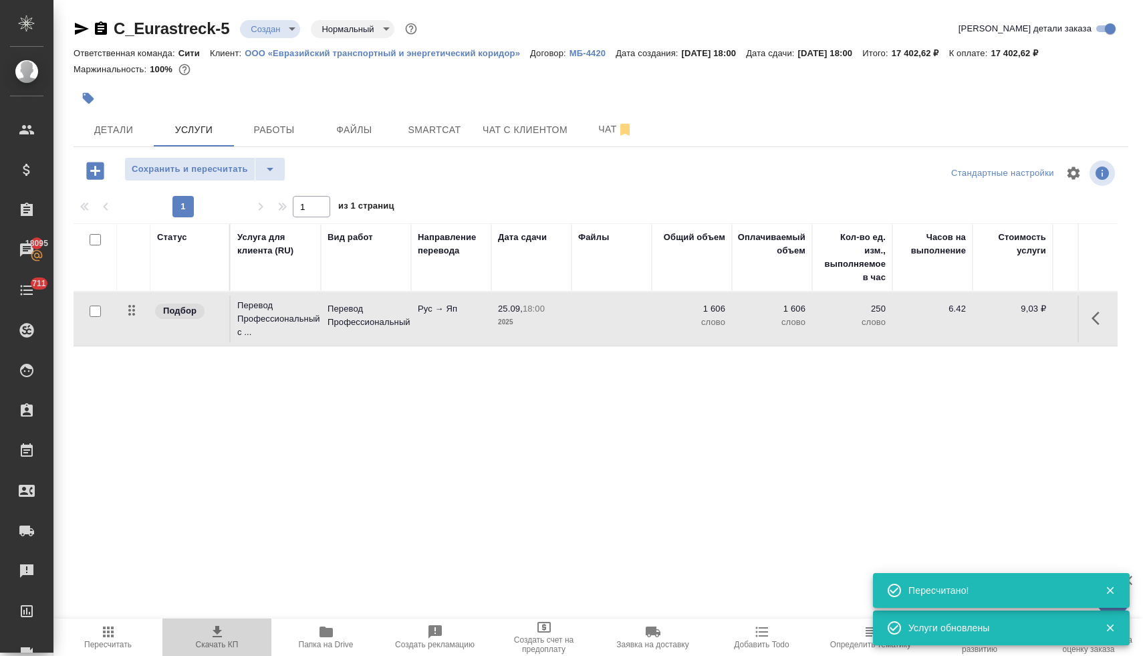
click at [236, 638] on span "Скачать КП" at bounding box center [216, 636] width 93 height 25
drag, startPoint x: 941, startPoint y: 53, endPoint x: 979, endPoint y: 54, distance: 38.8
click at [949, 54] on p "17 402,62 ₽" at bounding box center [920, 53] width 57 height 10
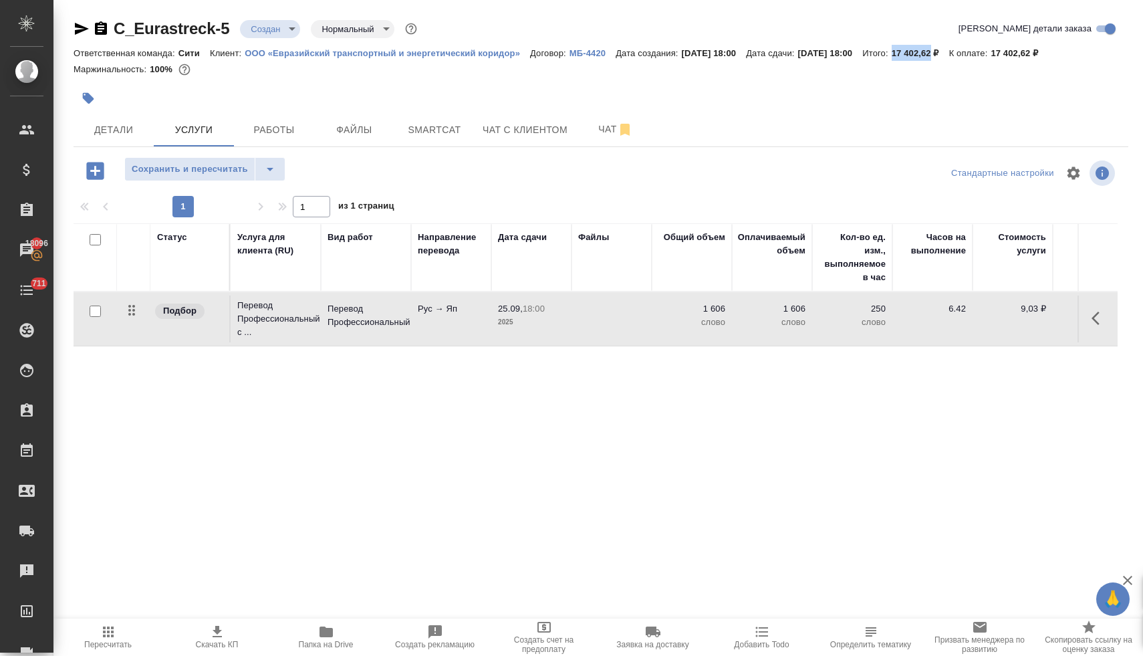
copy p "17 402,62"
